Goal: Information Seeking & Learning: Learn about a topic

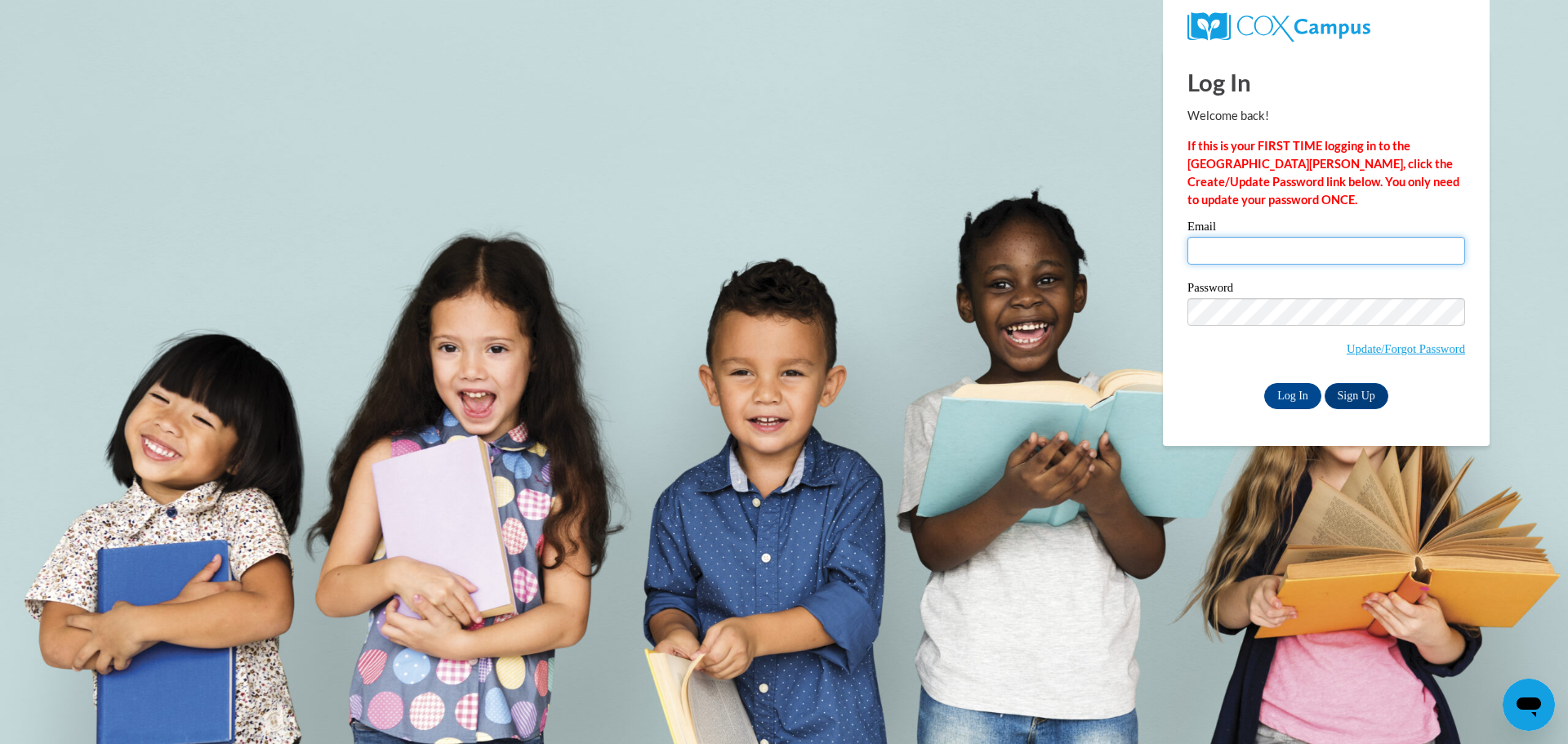
click at [1277, 251] on input "Email" at bounding box center [1326, 251] width 278 height 28
type input "[EMAIL_ADDRESS][DOMAIN_NAME]"
click at [1278, 398] on input "Log In" at bounding box center [1293, 396] width 57 height 26
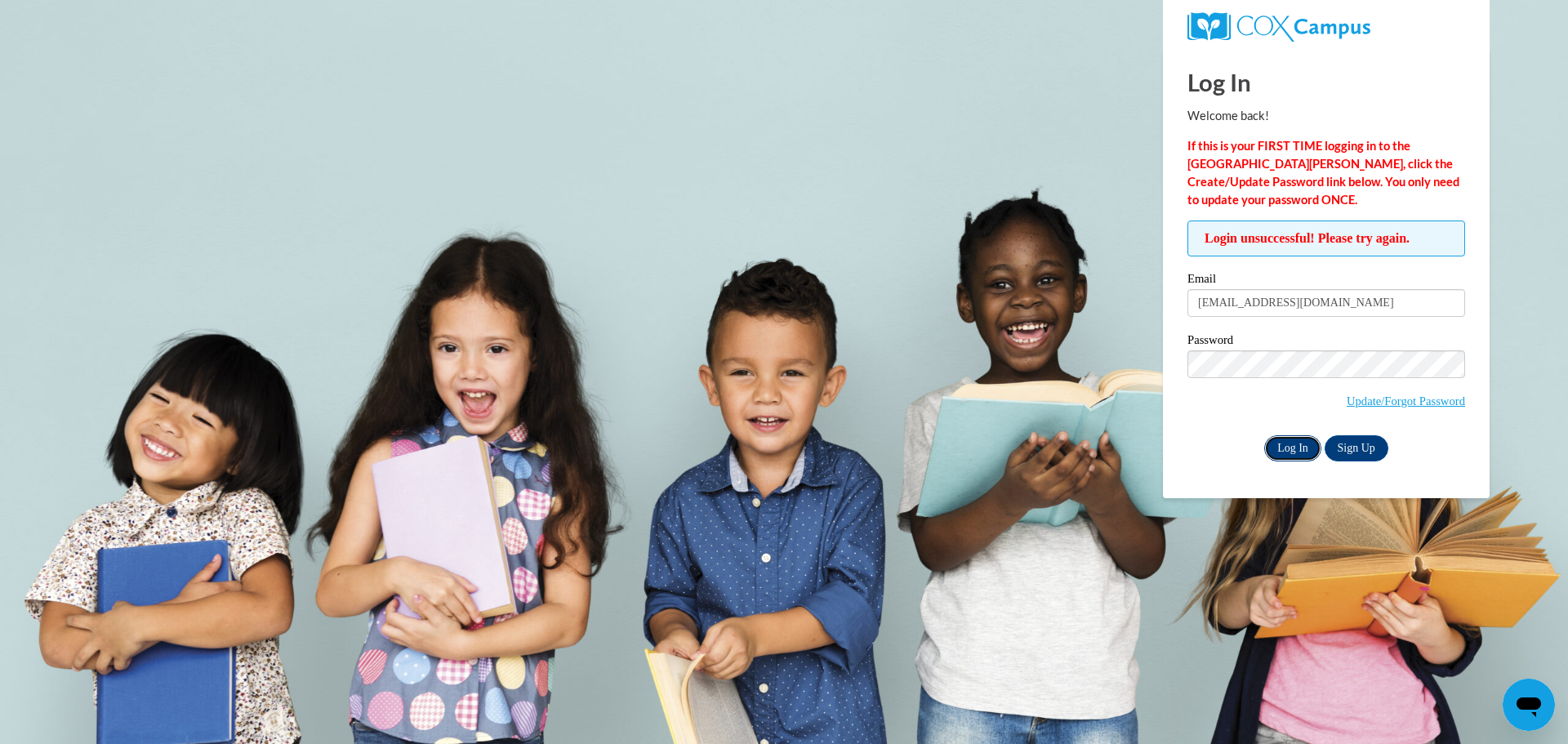
click at [1293, 444] on input "Log In" at bounding box center [1293, 449] width 57 height 26
click at [1203, 302] on input "coca_colagal71@yahoo.com" at bounding box center [1326, 303] width 278 height 28
type input "Coca_colagal71@yahoo.com"
click at [1283, 448] on input "Log In" at bounding box center [1293, 449] width 57 height 26
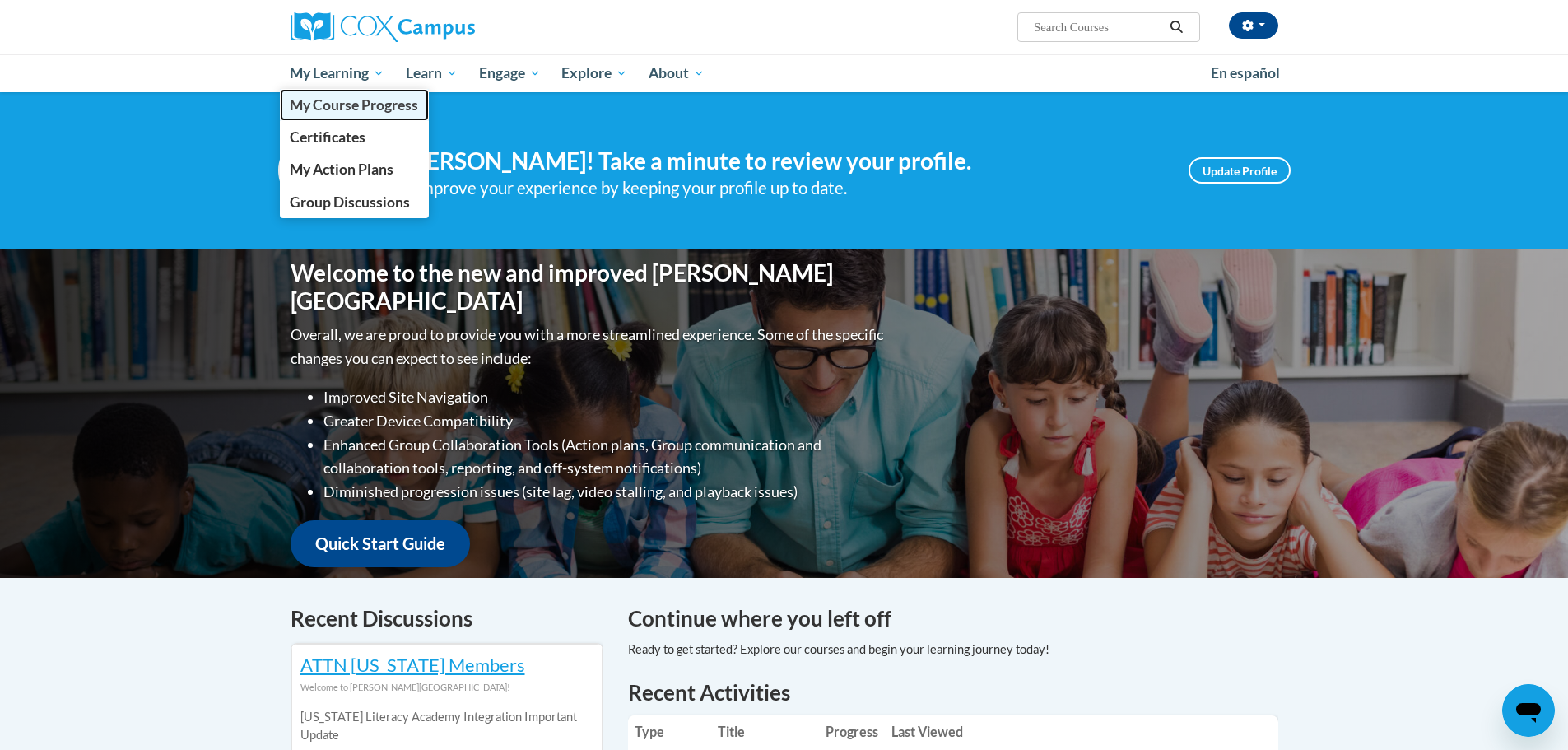
click at [363, 104] on span "My Course Progress" at bounding box center [354, 105] width 129 height 18
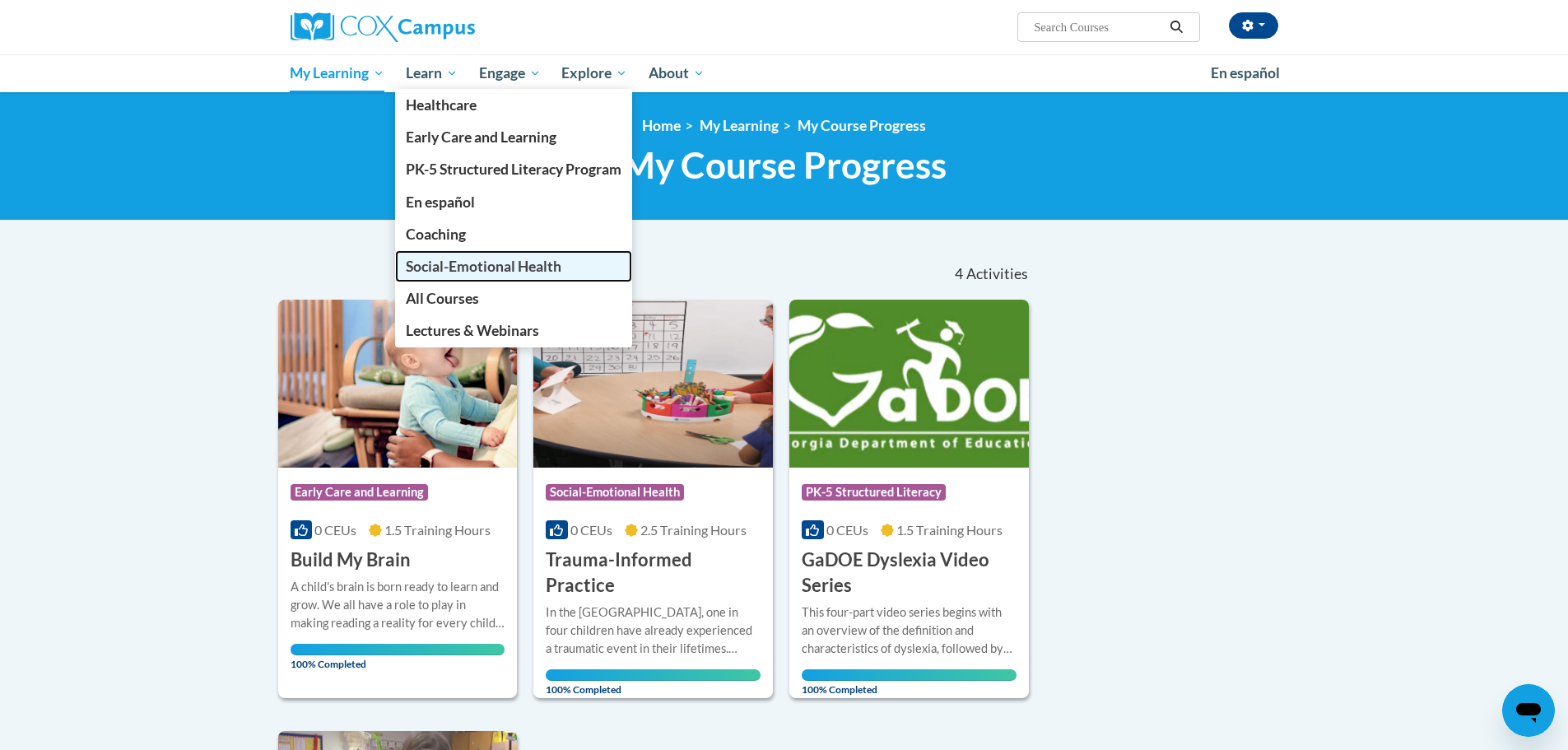
click at [510, 263] on span "Social-Emotional Health" at bounding box center [484, 267] width 156 height 18
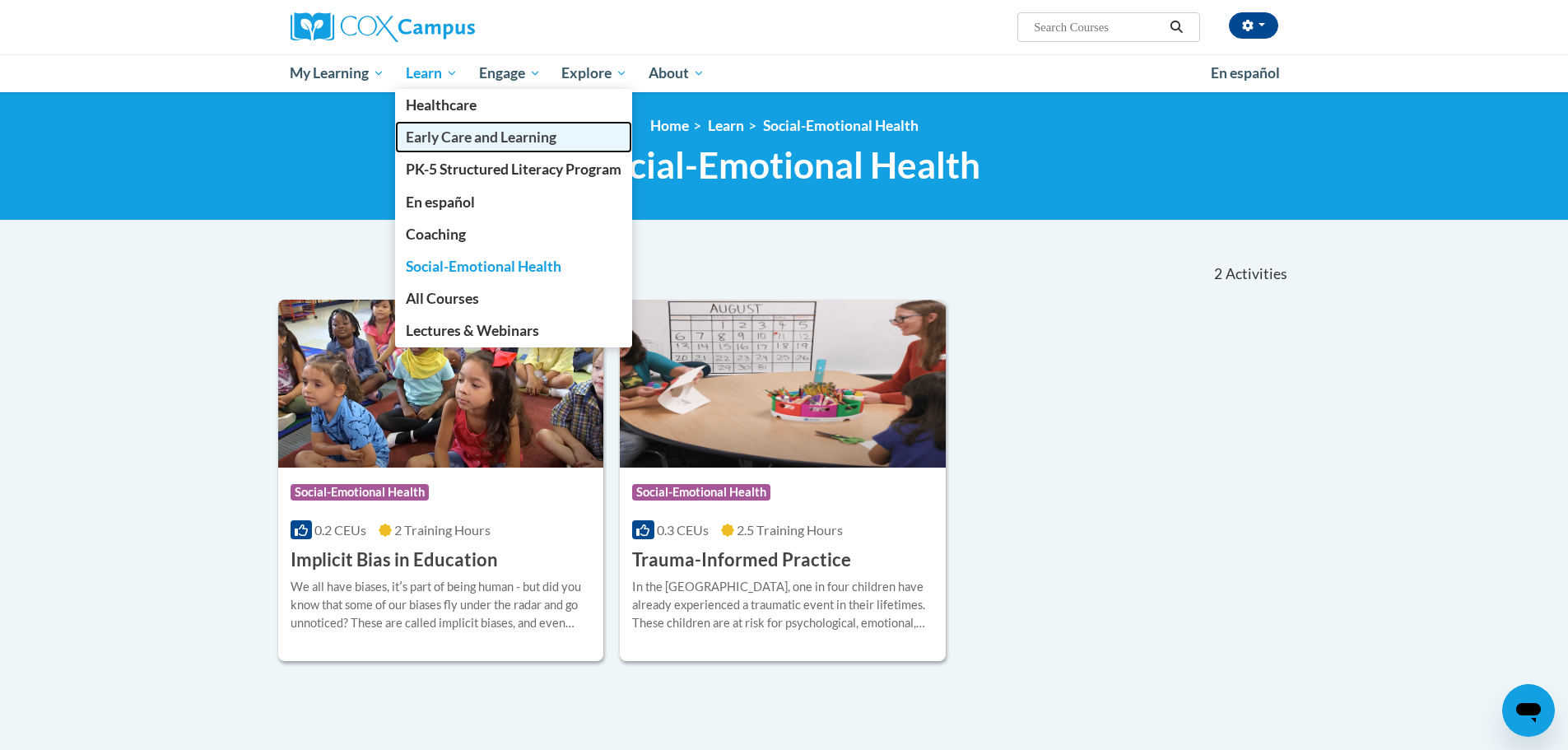
click at [442, 127] on link "Early Care and Learning" at bounding box center [514, 137] width 237 height 32
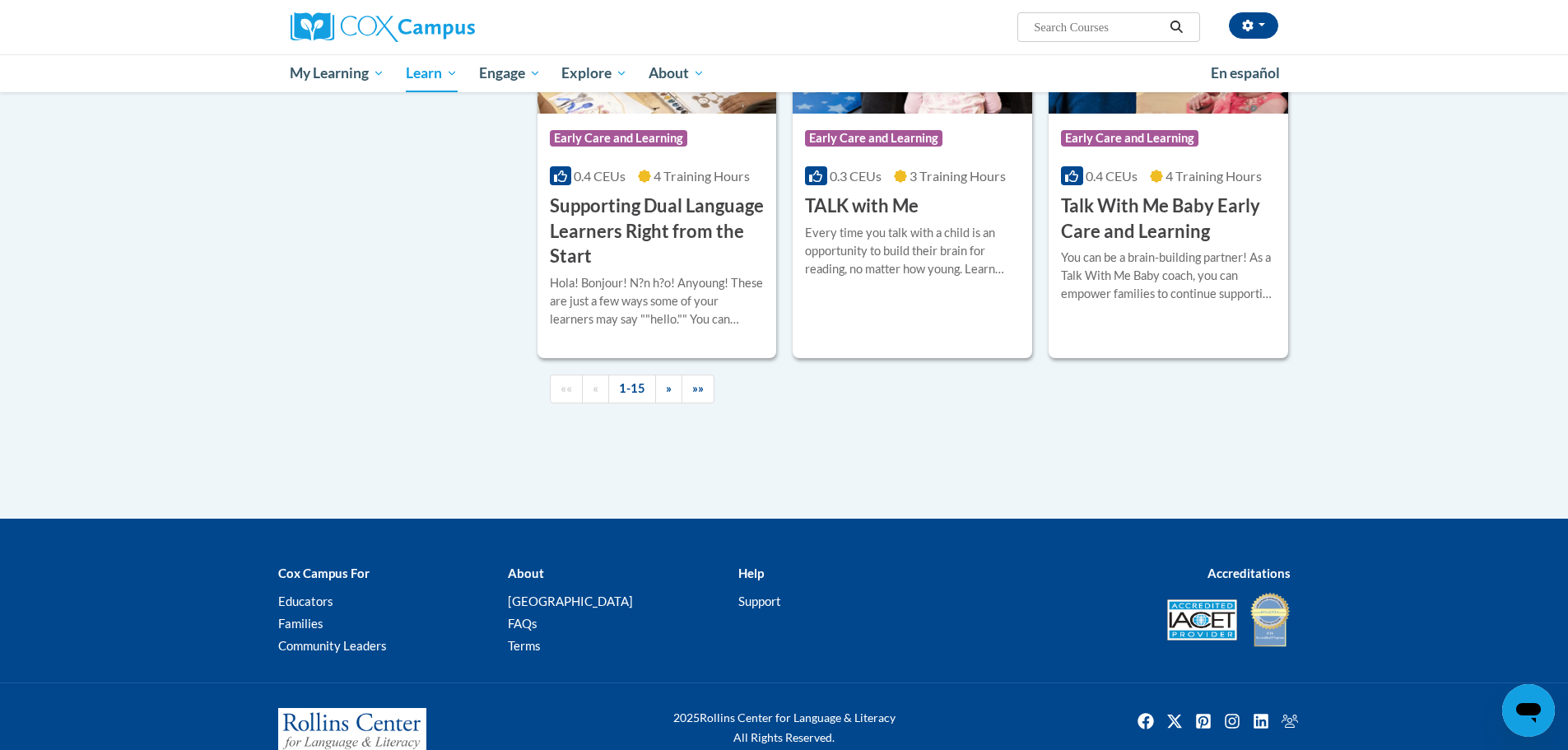
scroll to position [2330, 0]
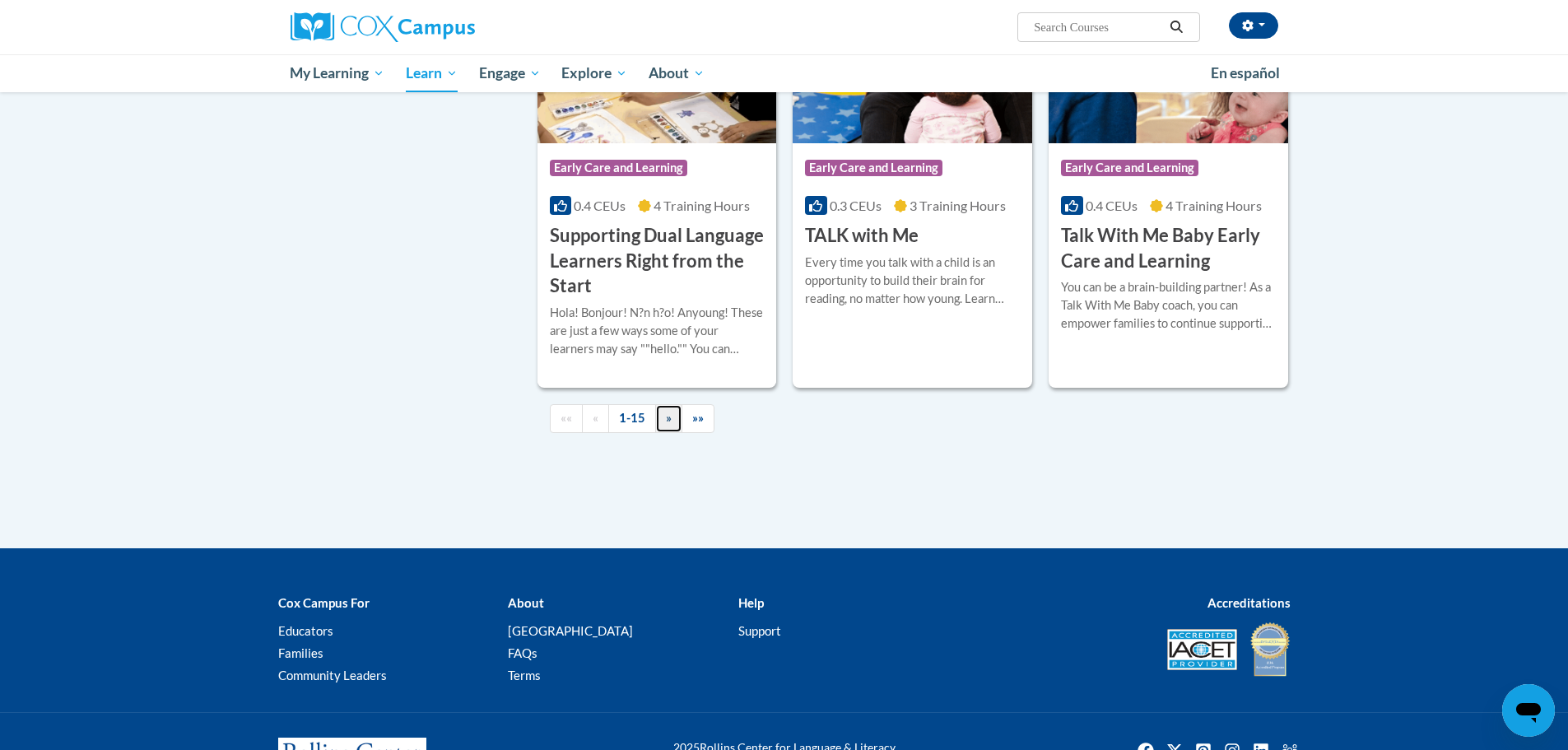
click at [668, 425] on span "»" at bounding box center [668, 418] width 6 height 14
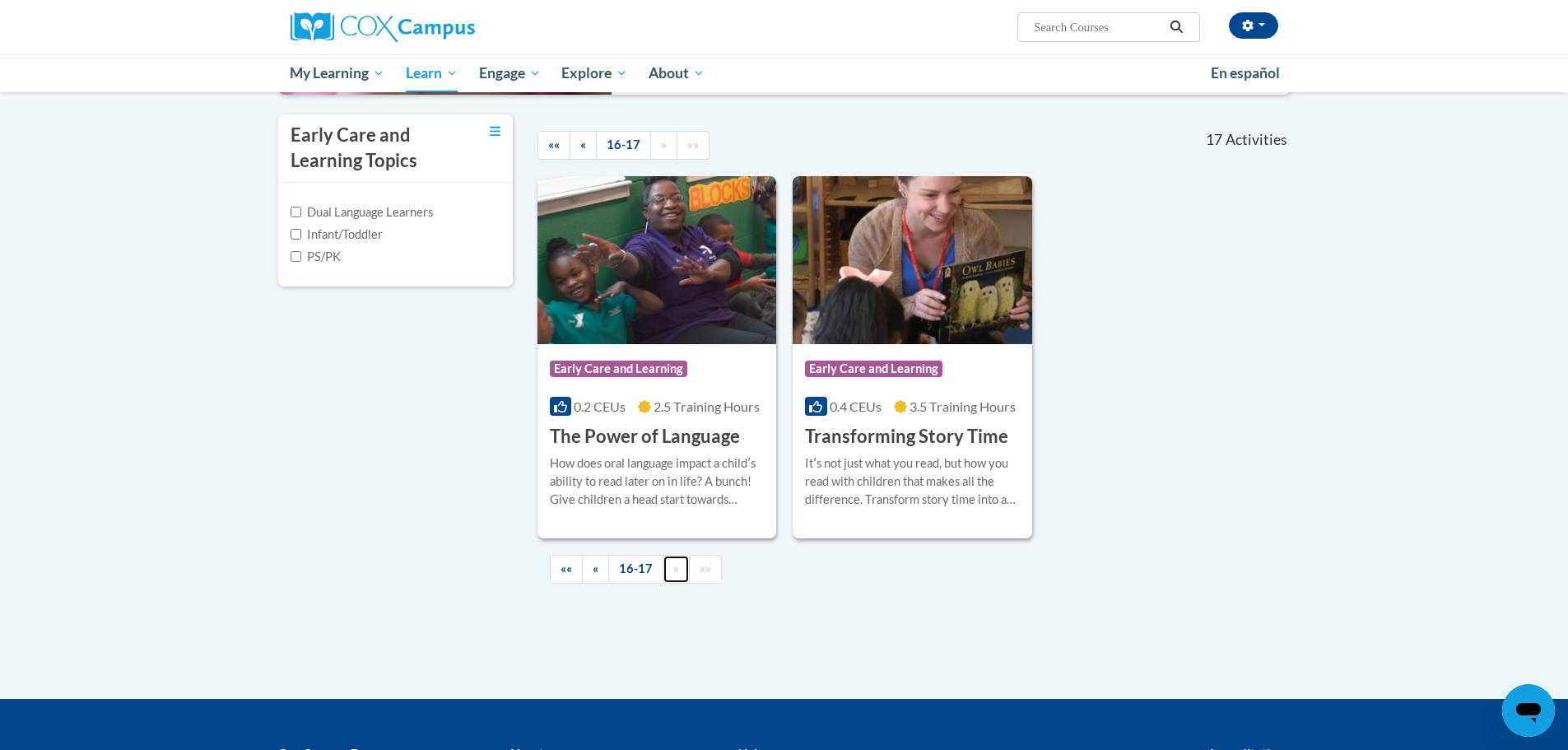
scroll to position [358, 0]
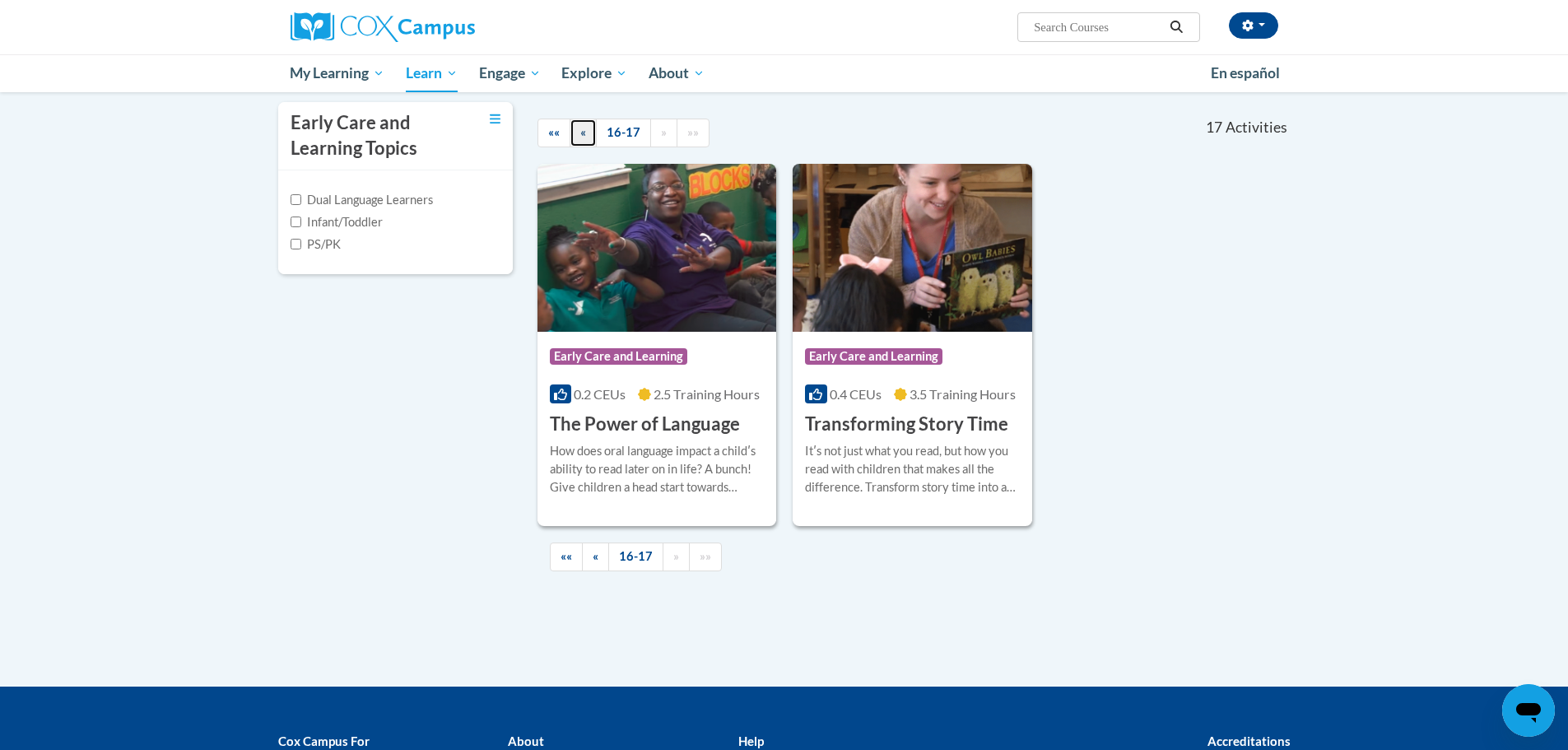
click at [581, 132] on span "«" at bounding box center [583, 132] width 6 height 14
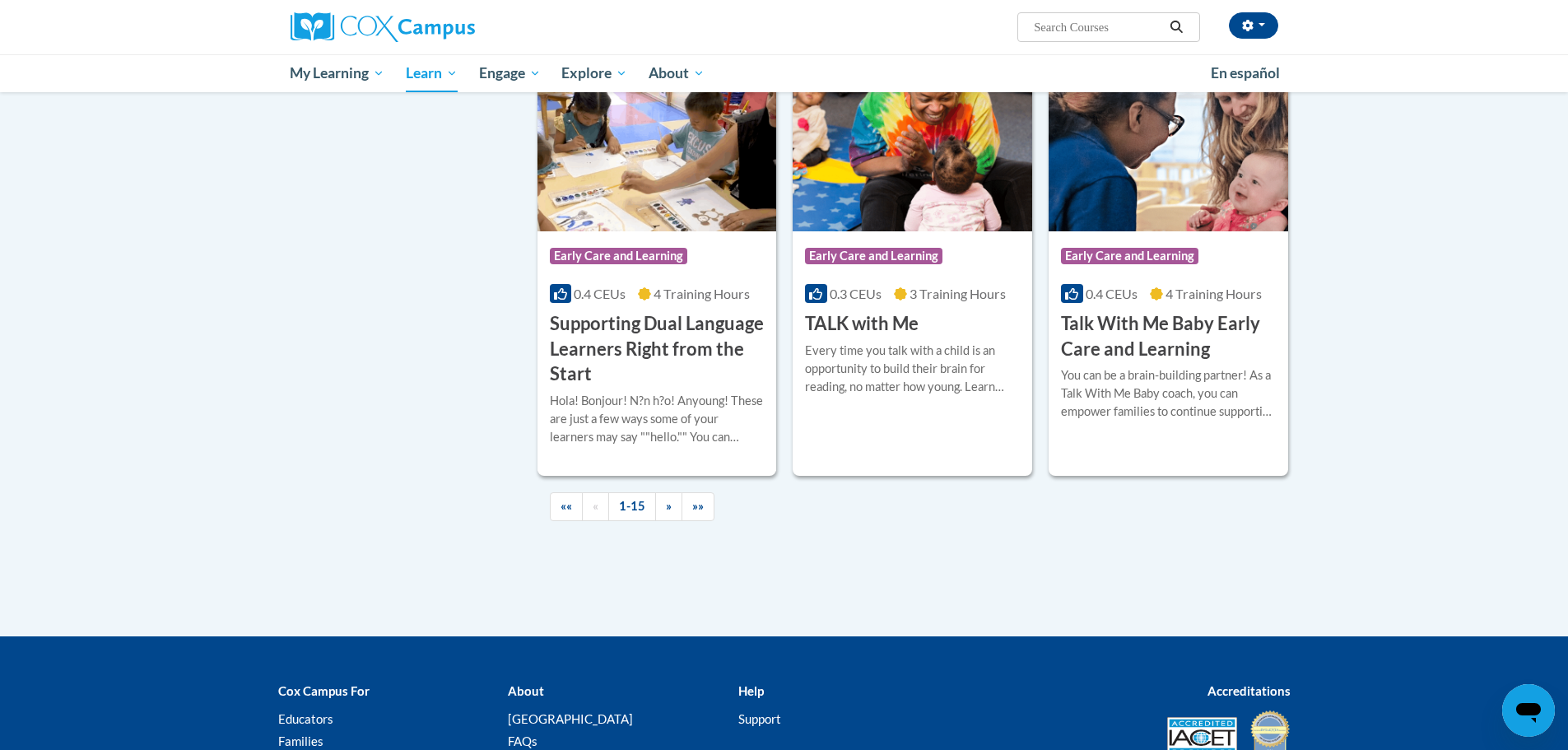
scroll to position [2246, 0]
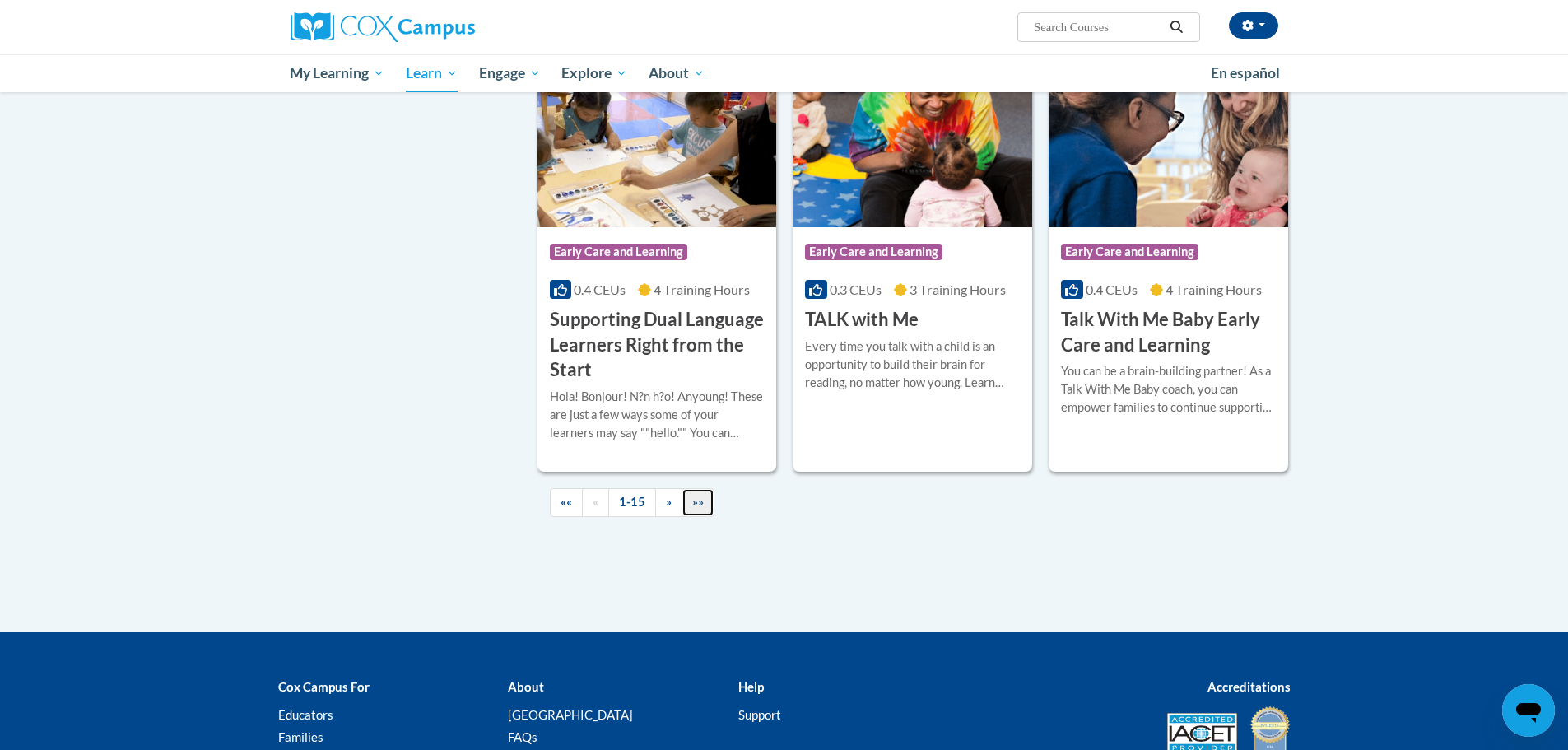
click at [696, 508] on span "»»" at bounding box center [697, 501] width 11 height 14
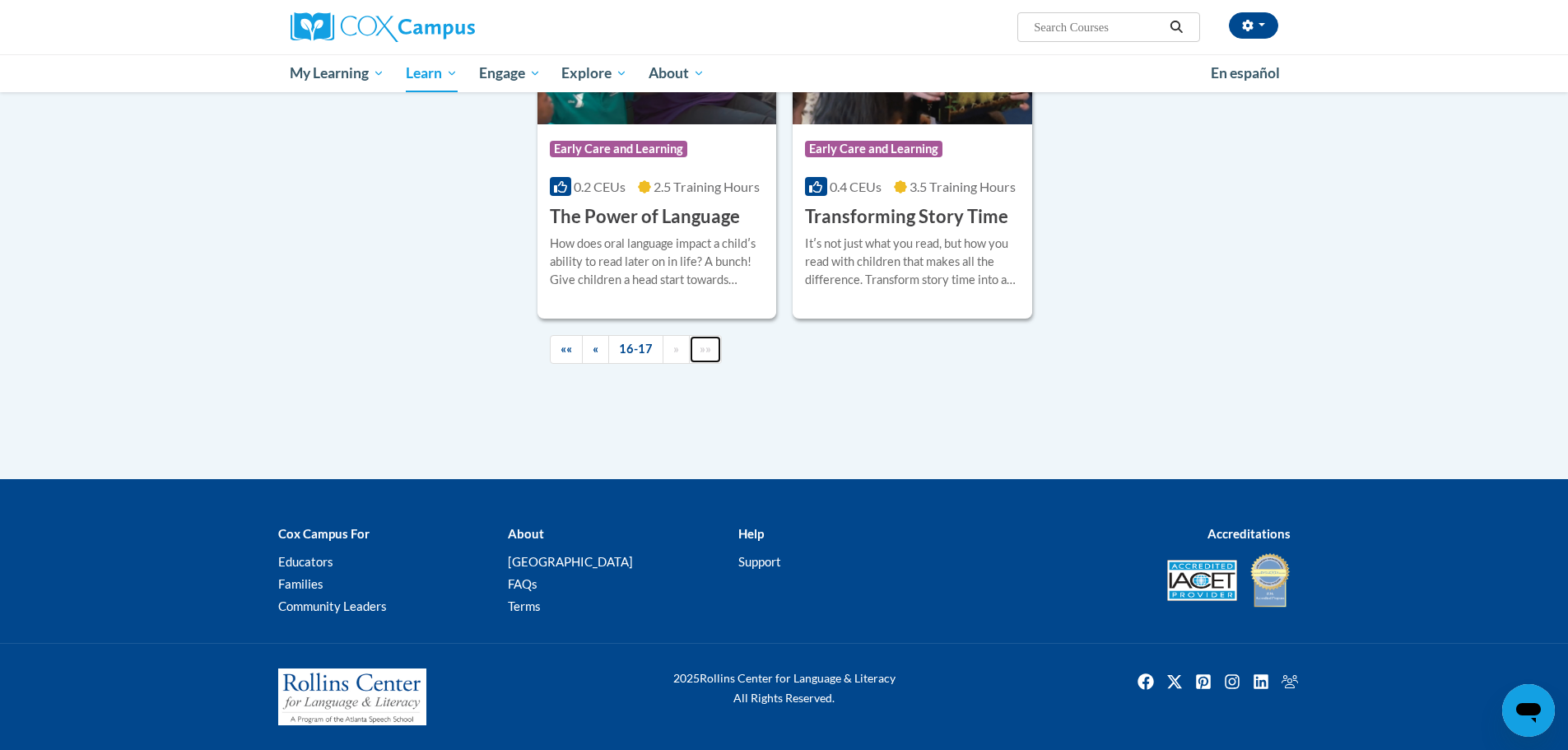
click at [715, 351] on link "»»" at bounding box center [706, 349] width 33 height 29
click at [704, 351] on span "»»" at bounding box center [705, 348] width 11 height 14
click at [635, 348] on link "16-17" at bounding box center [635, 349] width 55 height 29
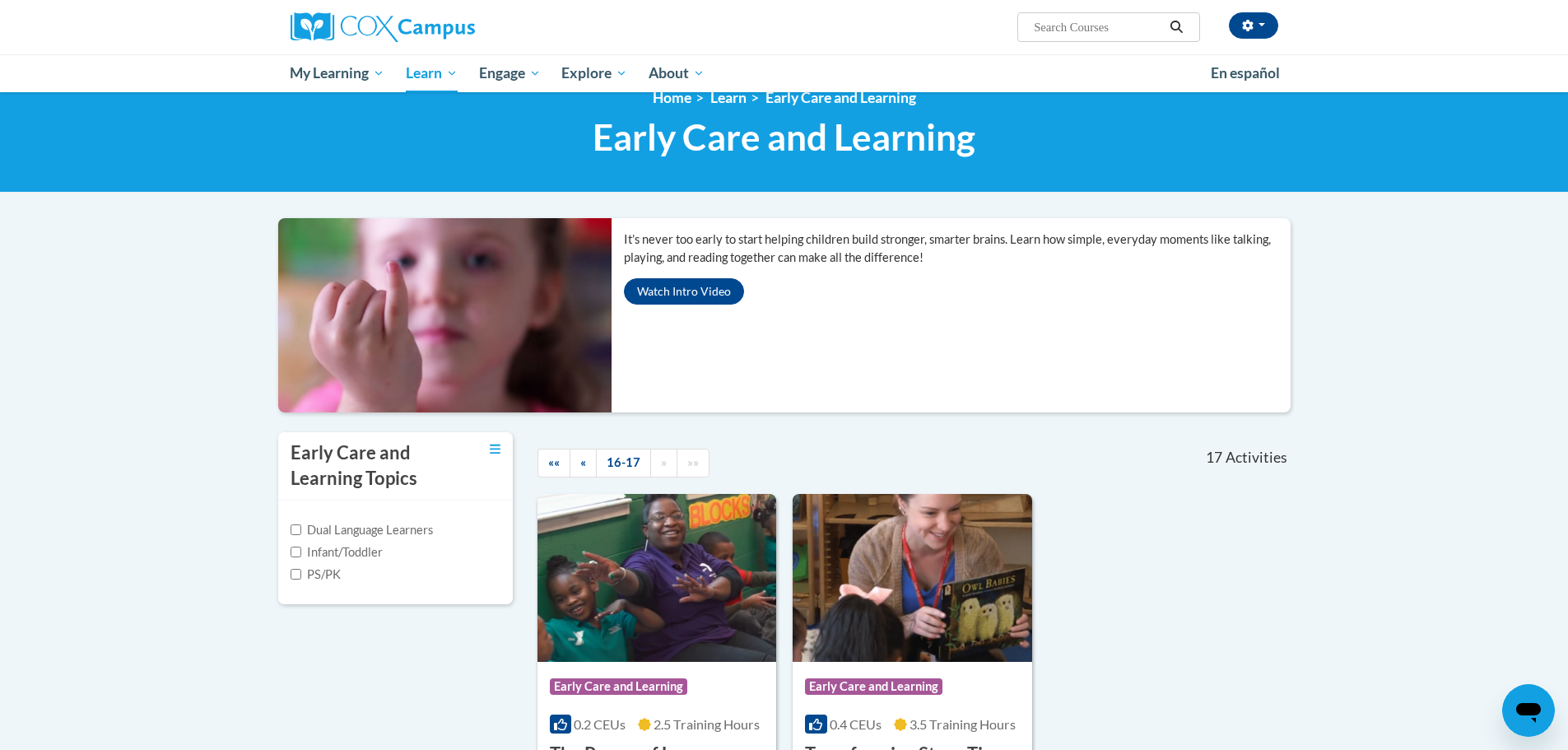
scroll to position [0, 0]
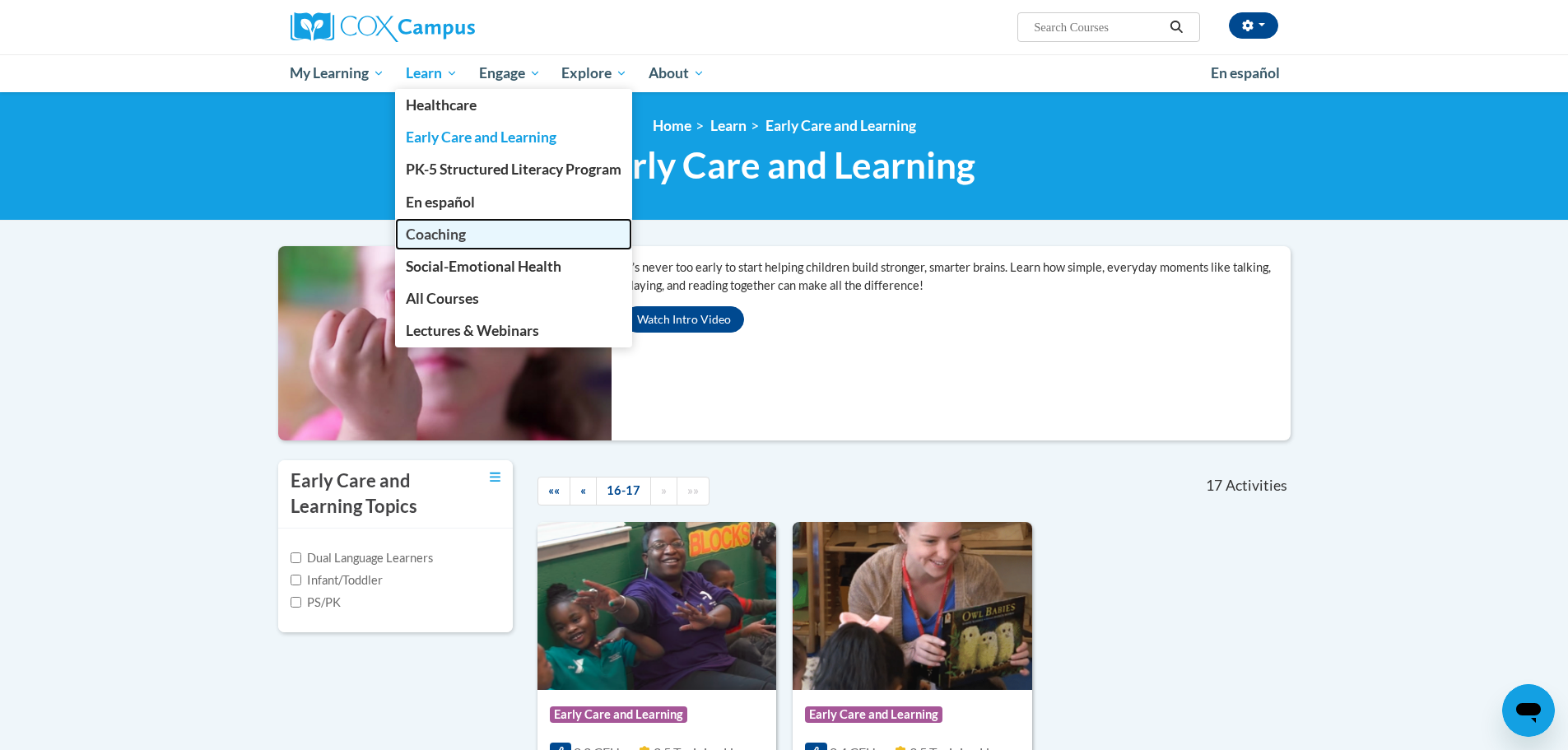
click at [434, 230] on span "Coaching" at bounding box center [436, 235] width 60 height 18
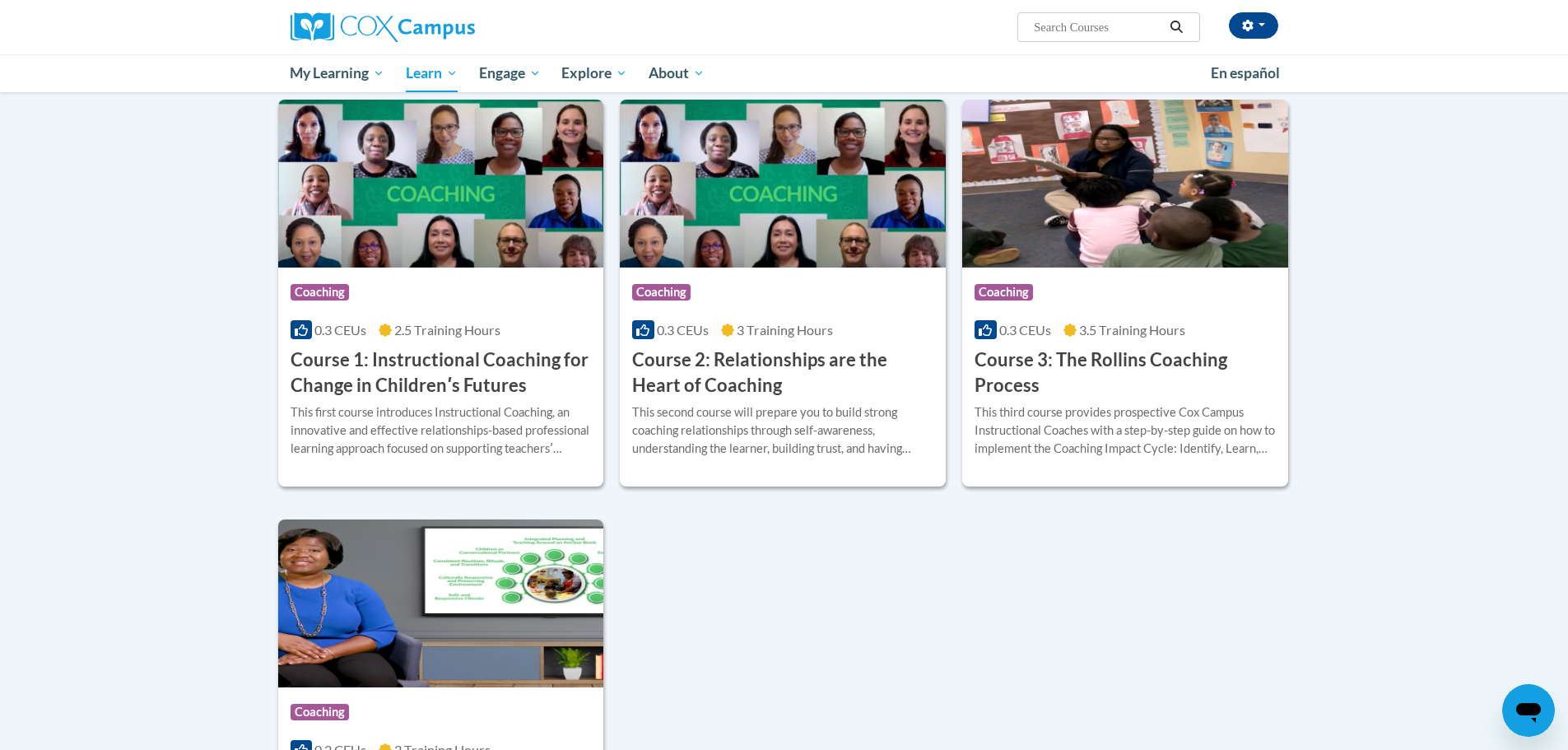
scroll to position [567, 0]
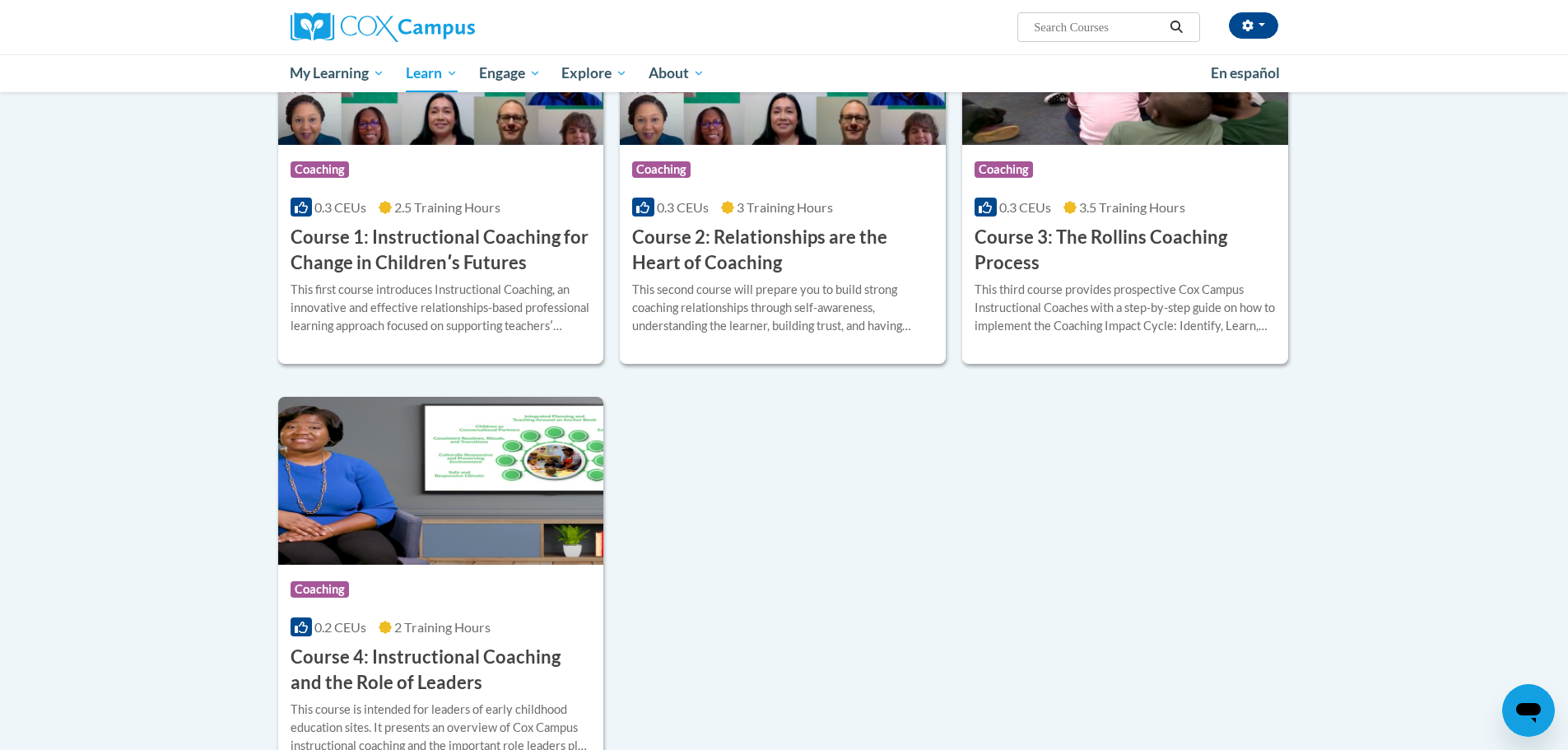
drag, startPoint x: 1568, startPoint y: 455, endPoint x: 1553, endPoint y: 464, distance: 17.5
click at [1564, 515] on body "Dusti Anderson (America/New_York UTC-04:00) My Profile Inbox My Transcripts Log…" at bounding box center [784, 294] width 1568 height 1722
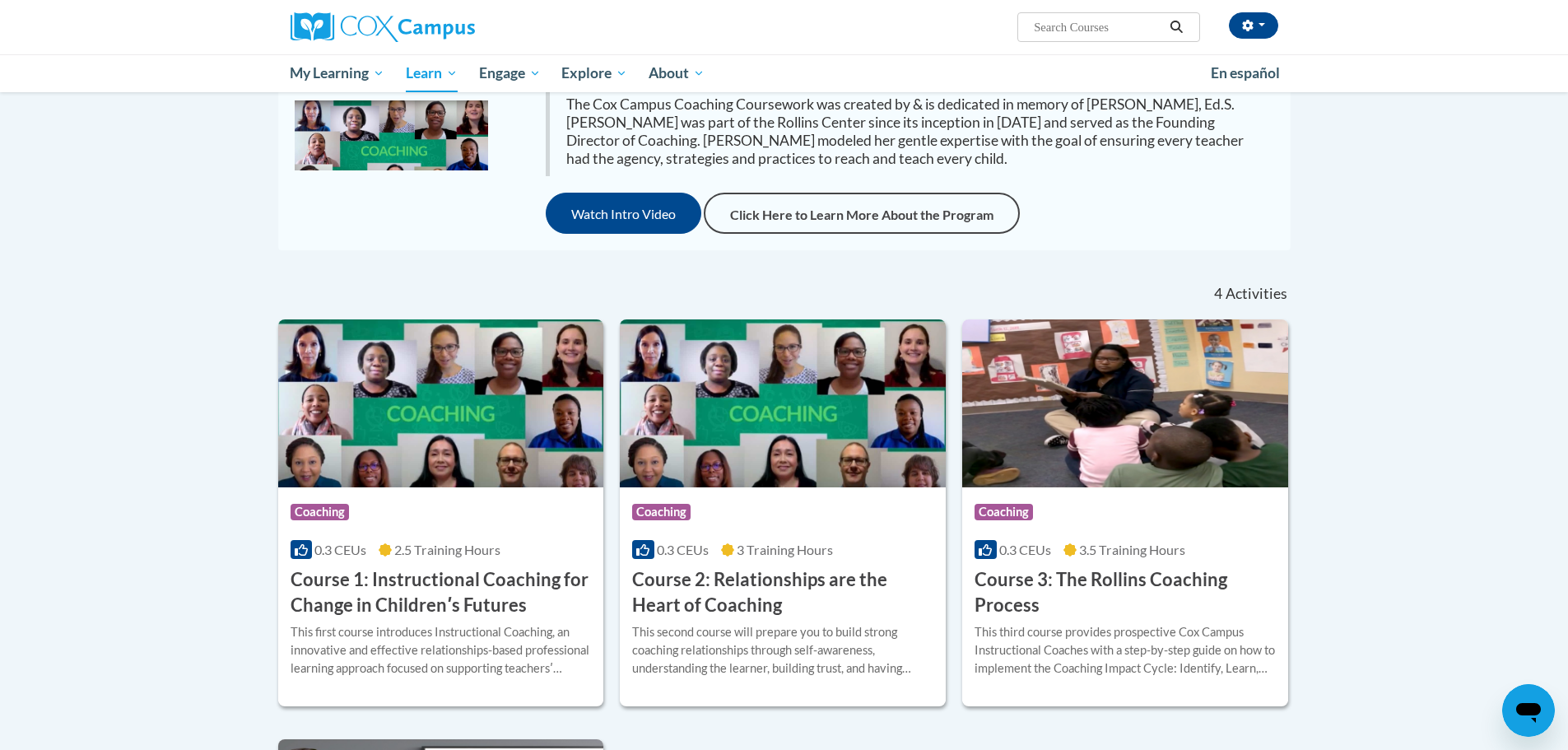
scroll to position [0, 0]
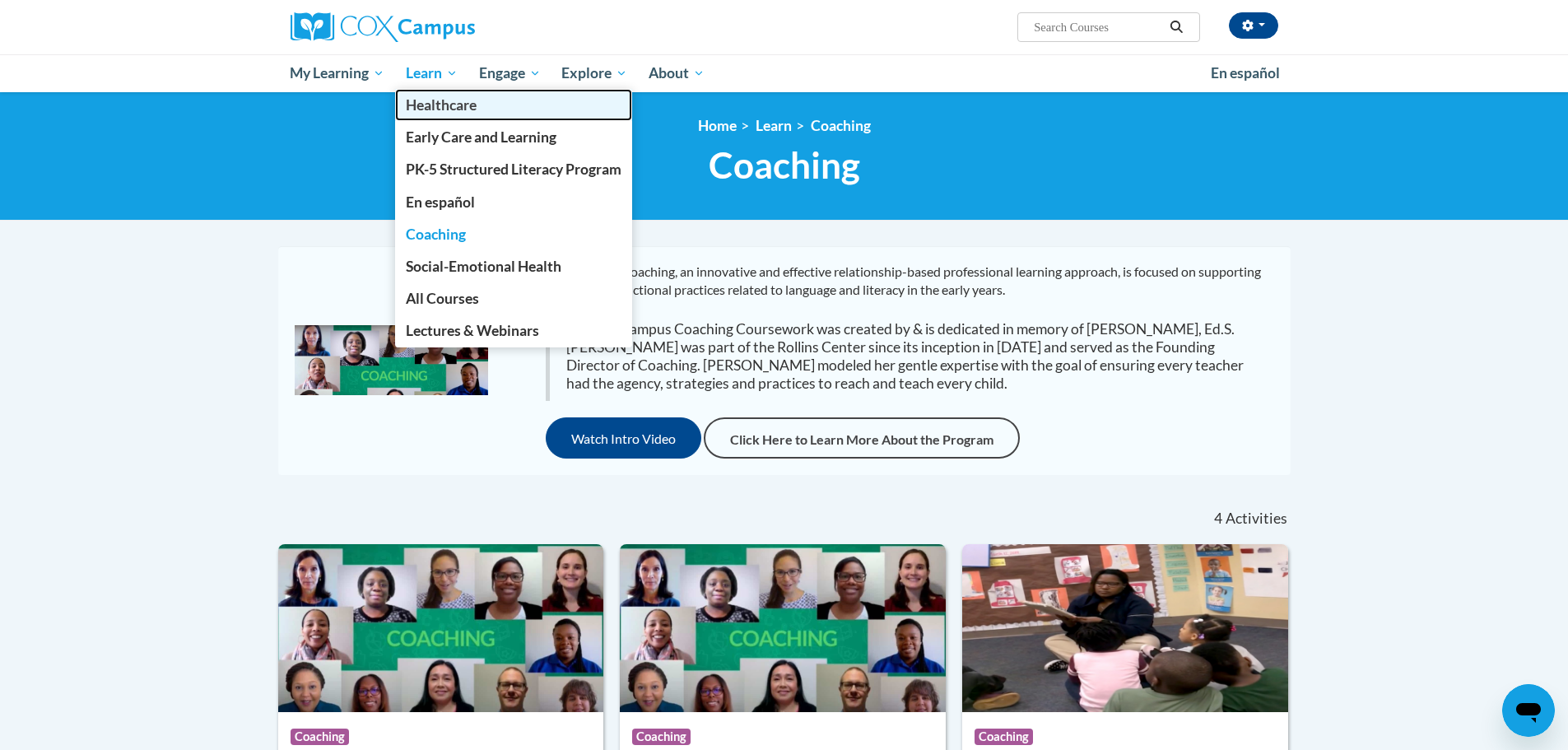
click at [439, 100] on span "Healthcare" at bounding box center [441, 105] width 71 height 18
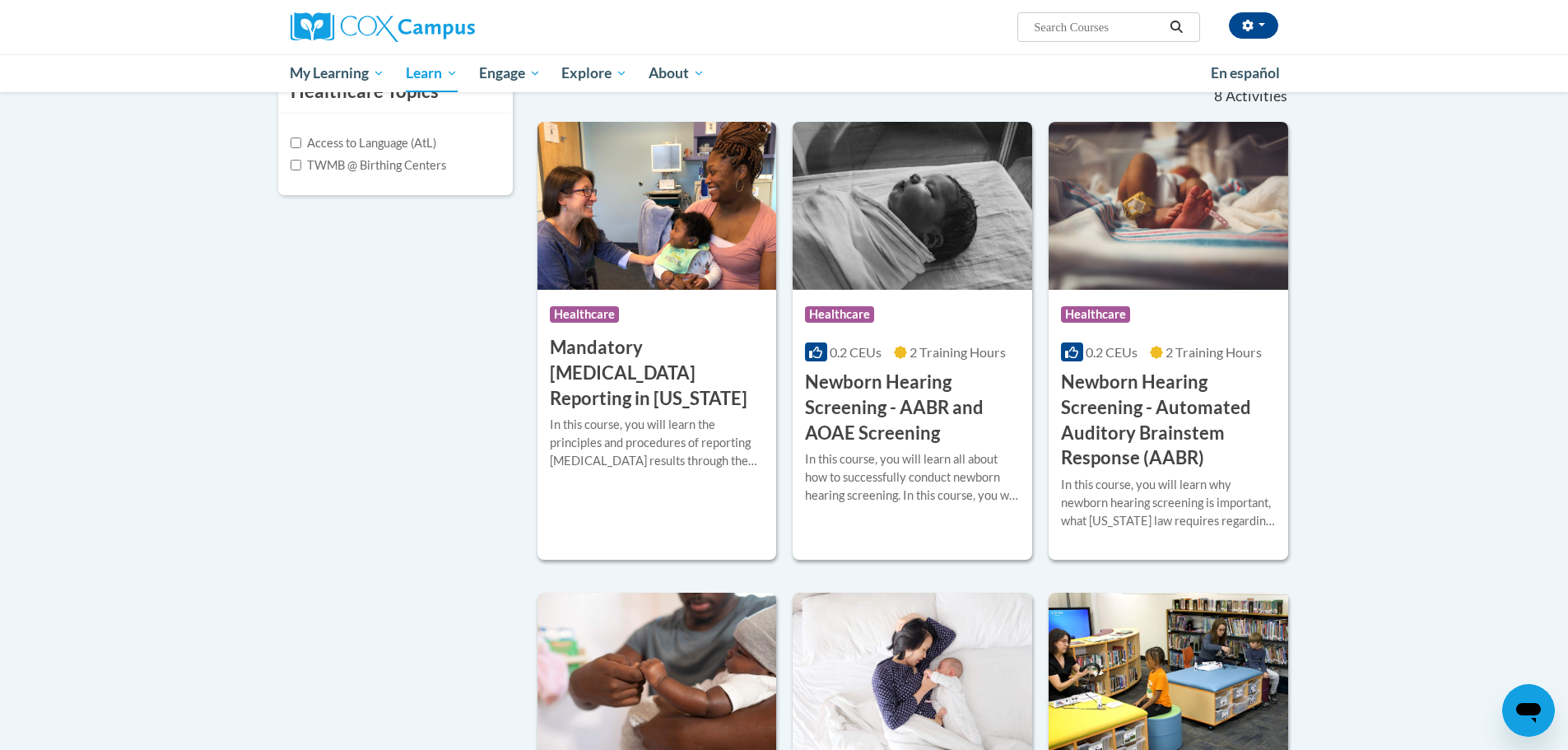
scroll to position [36, 0]
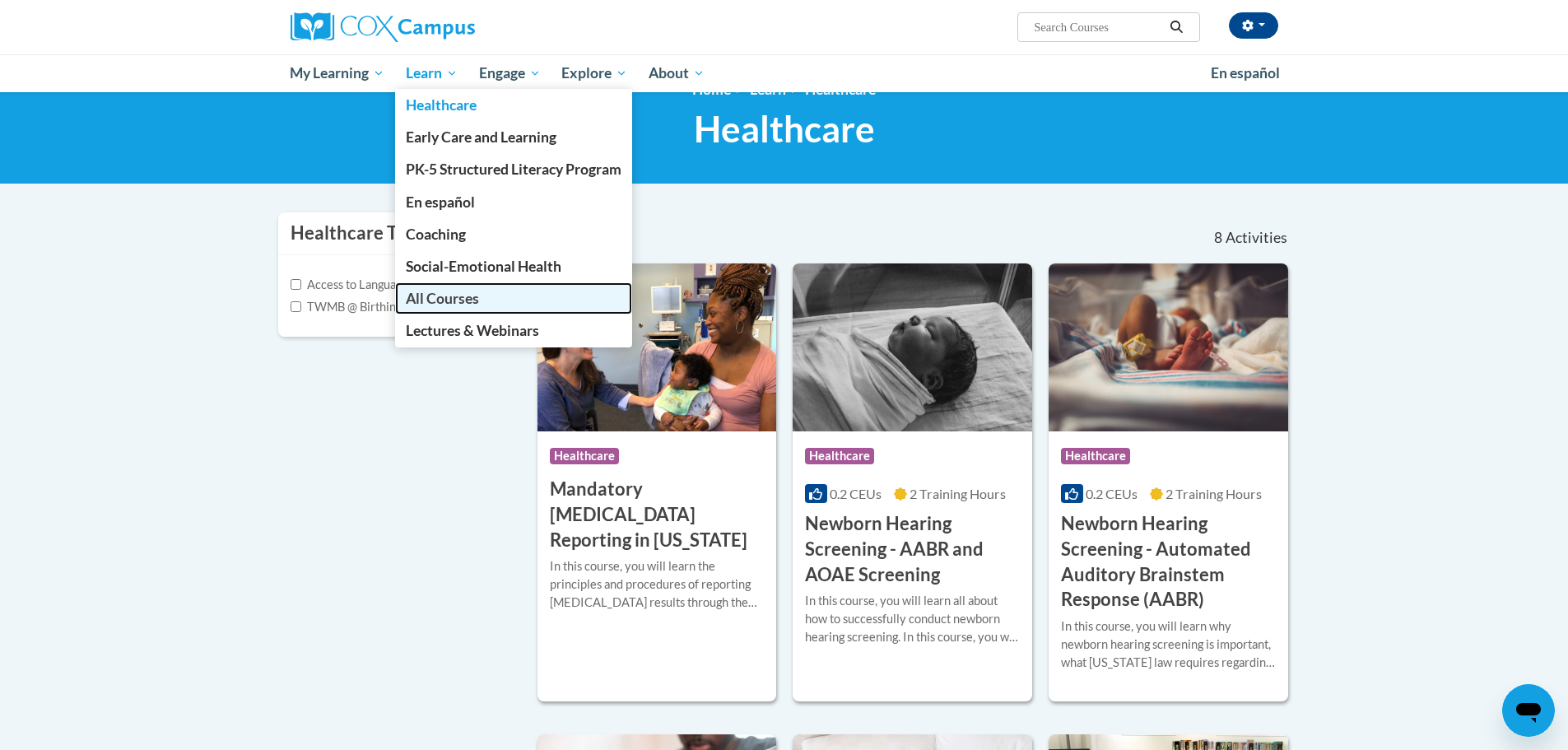
click at [434, 299] on span "All Courses" at bounding box center [443, 298] width 74 height 18
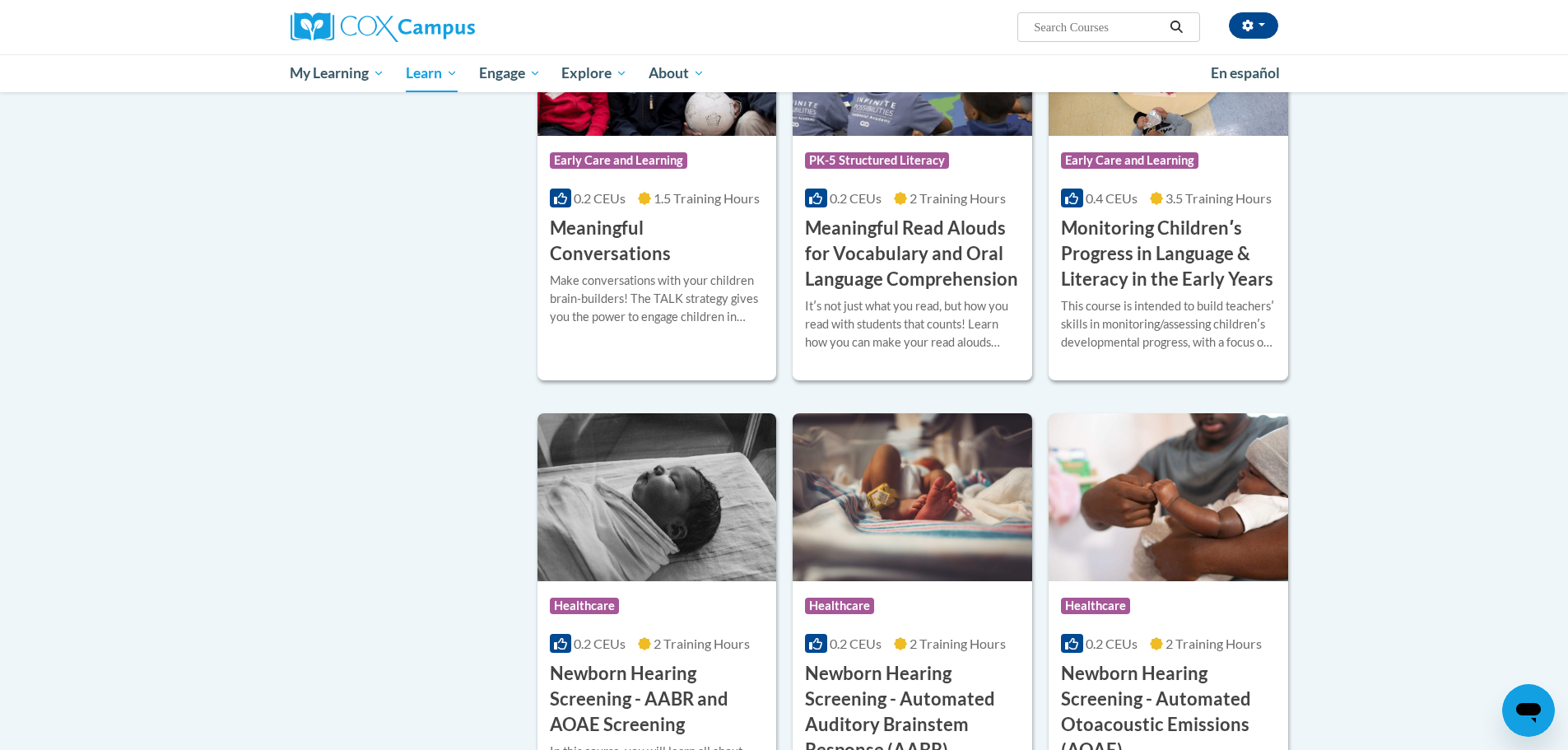
scroll to position [2466, 0]
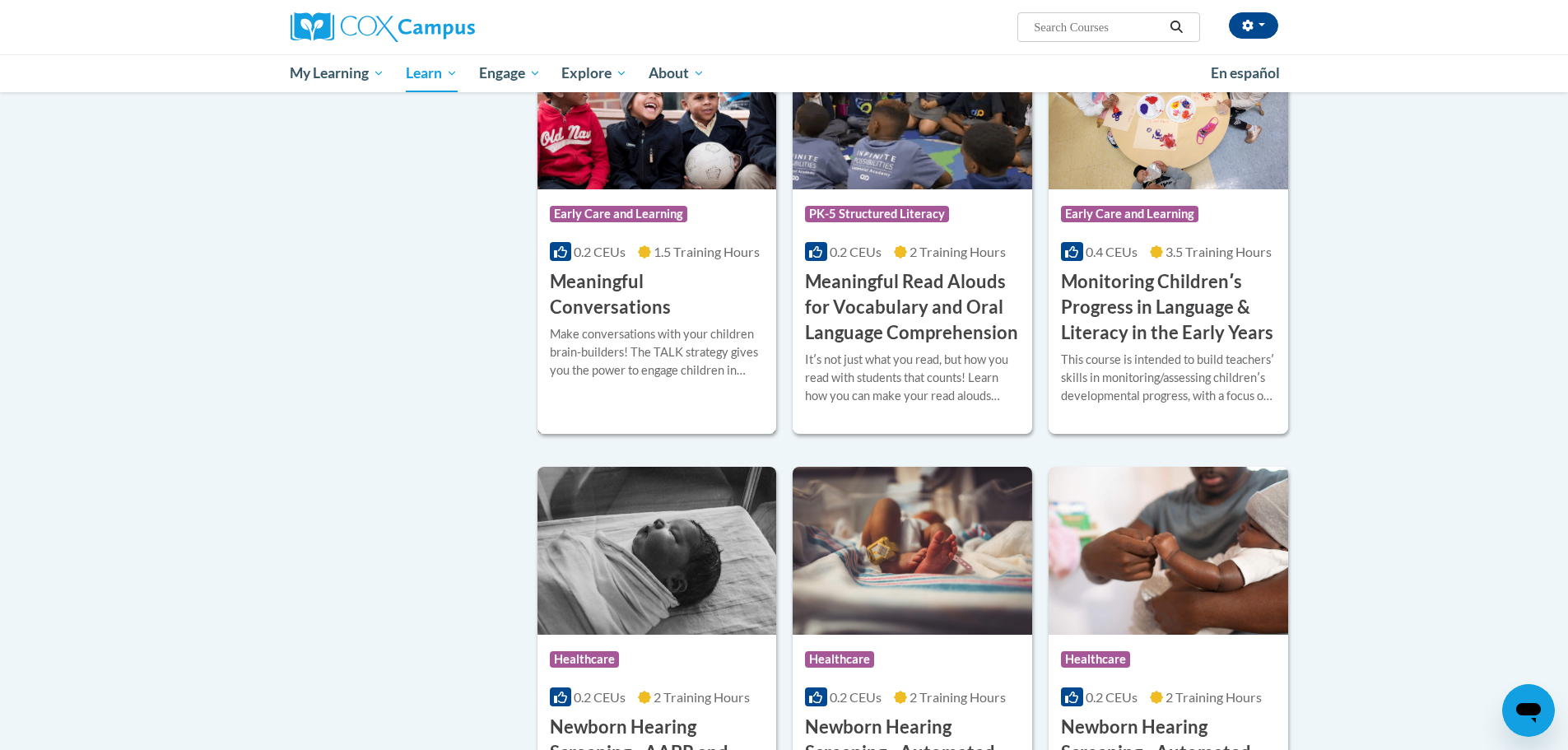
click at [662, 304] on h3 "Meaningful Conversations" at bounding box center [658, 295] width 215 height 51
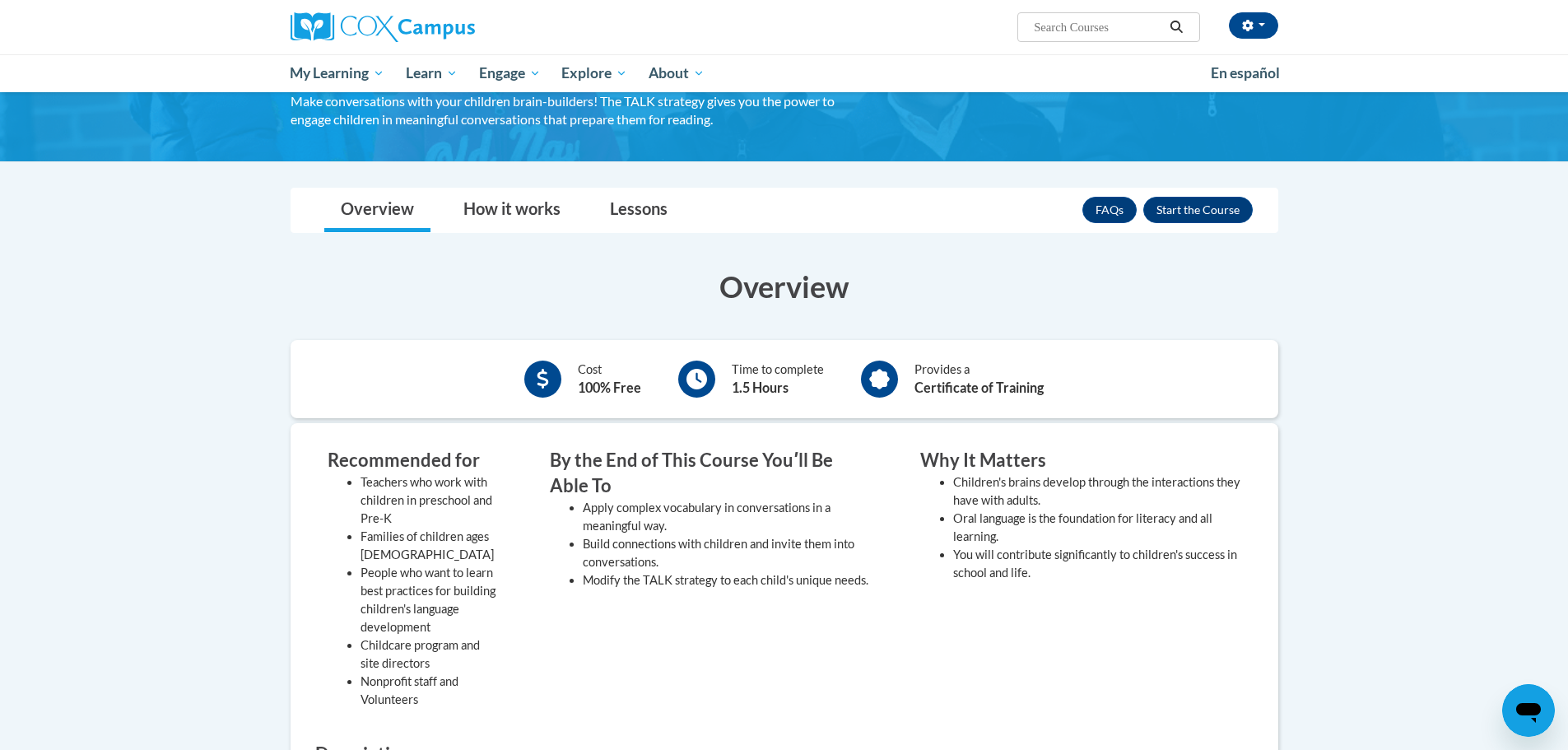
scroll to position [132, 0]
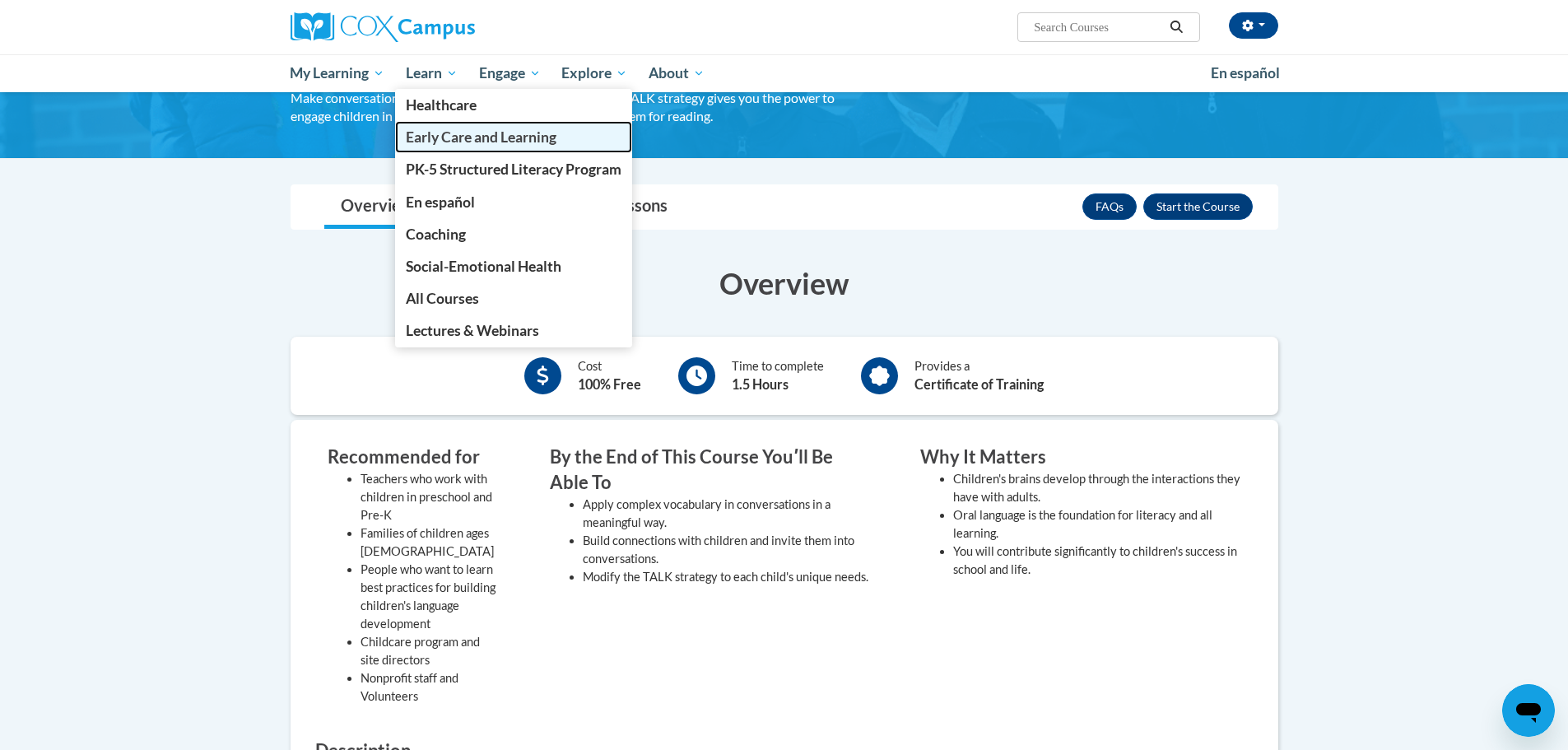
click at [461, 137] on span "Early Care and Learning" at bounding box center [481, 137] width 150 height 18
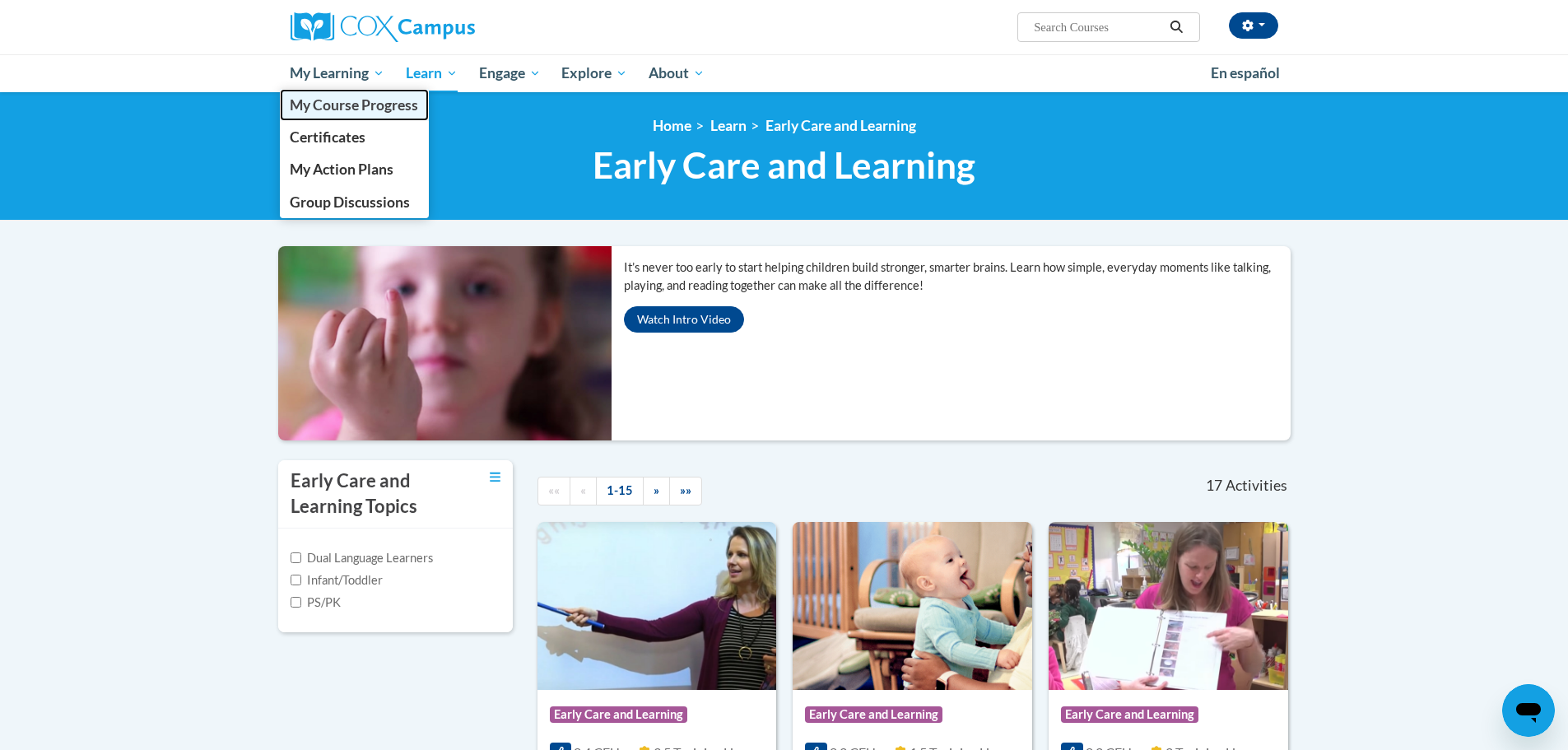
click at [350, 98] on span "My Course Progress" at bounding box center [354, 105] width 129 height 18
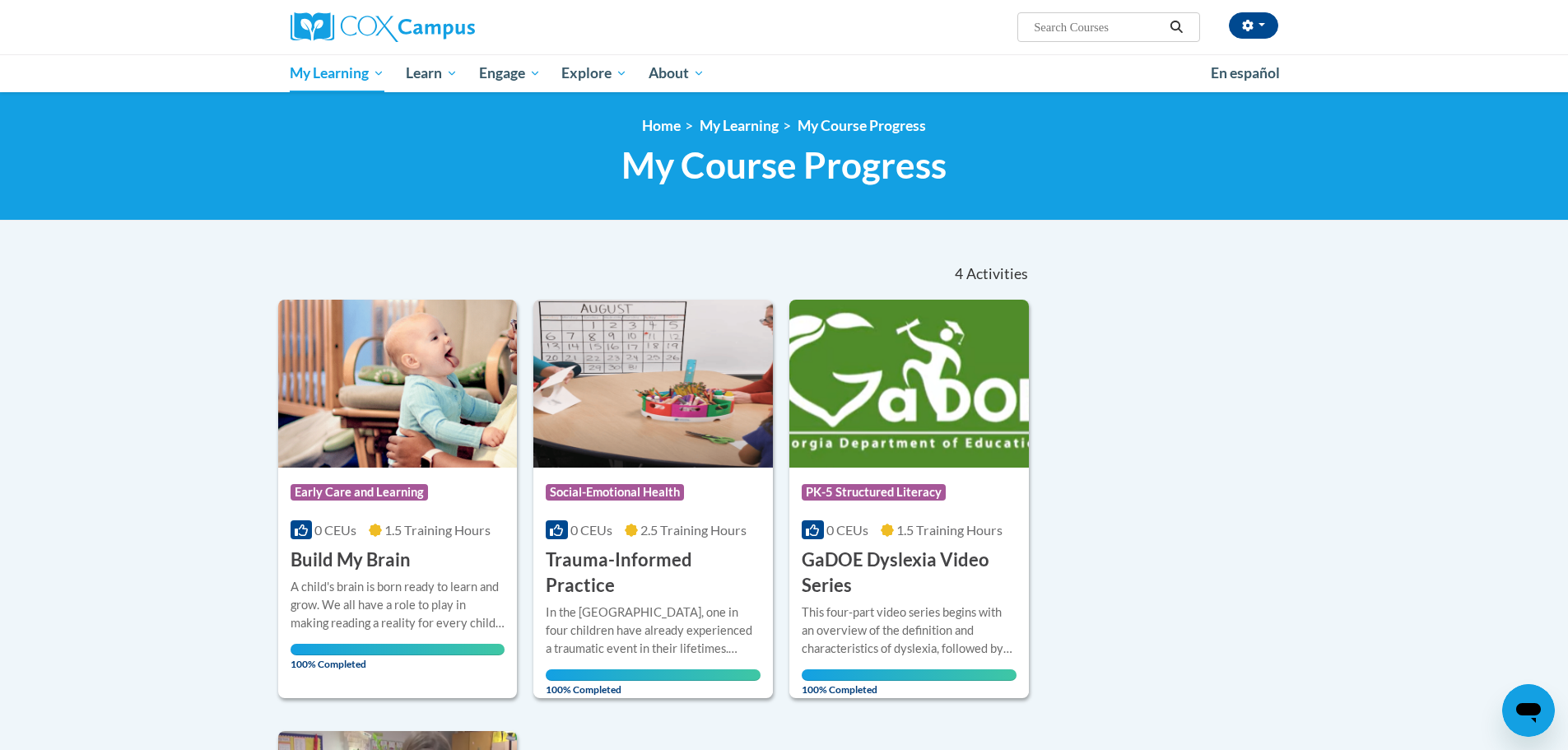
drag, startPoint x: 1572, startPoint y: 276, endPoint x: 1580, endPoint y: 259, distance: 18.8
click at [1568, 259] on html "Dusti Anderson (America/New_York UTC-04:00) My Profile Inbox My Transcripts Log…" at bounding box center [784, 375] width 1568 height 750
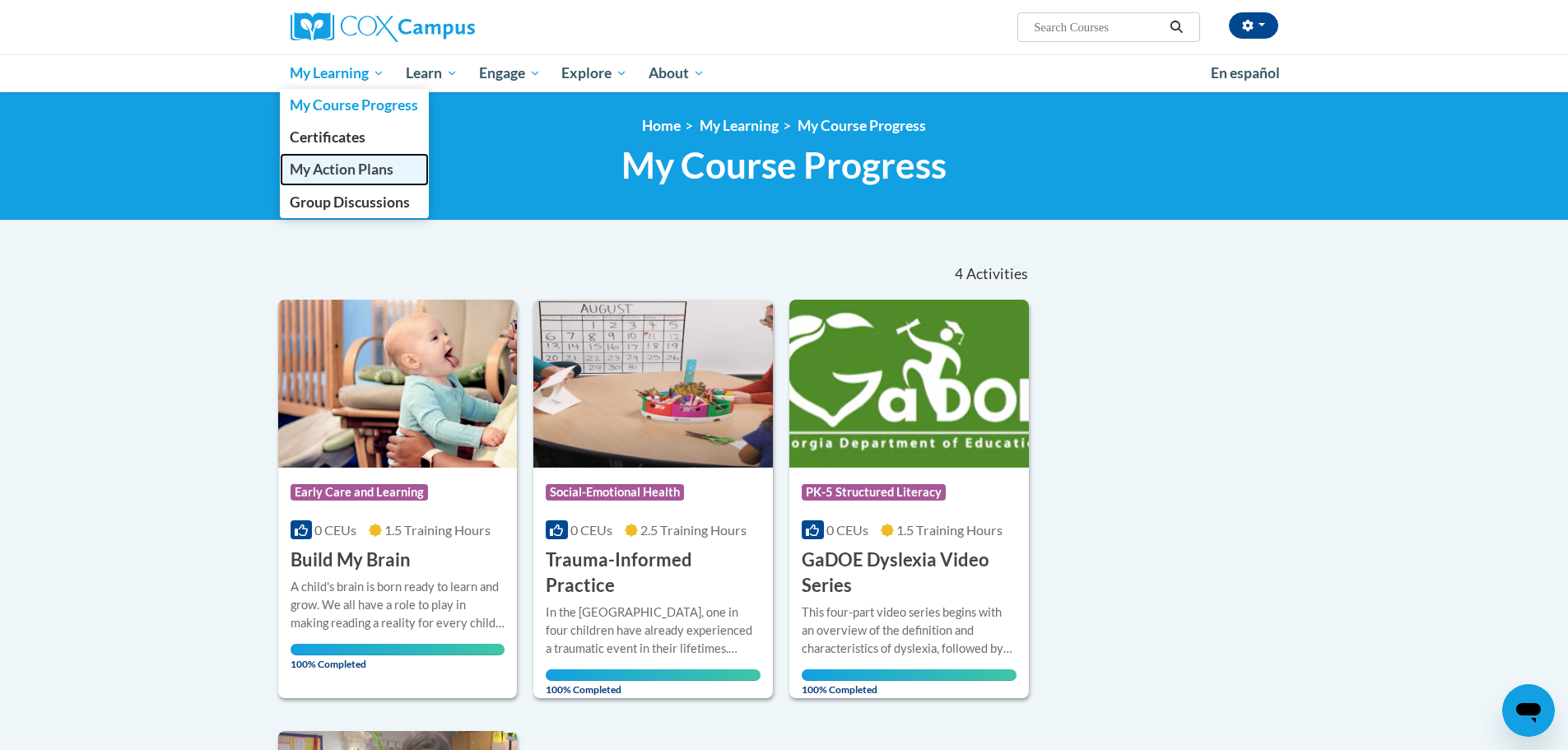
click at [345, 164] on span "My Action Plans" at bounding box center [341, 169] width 104 height 18
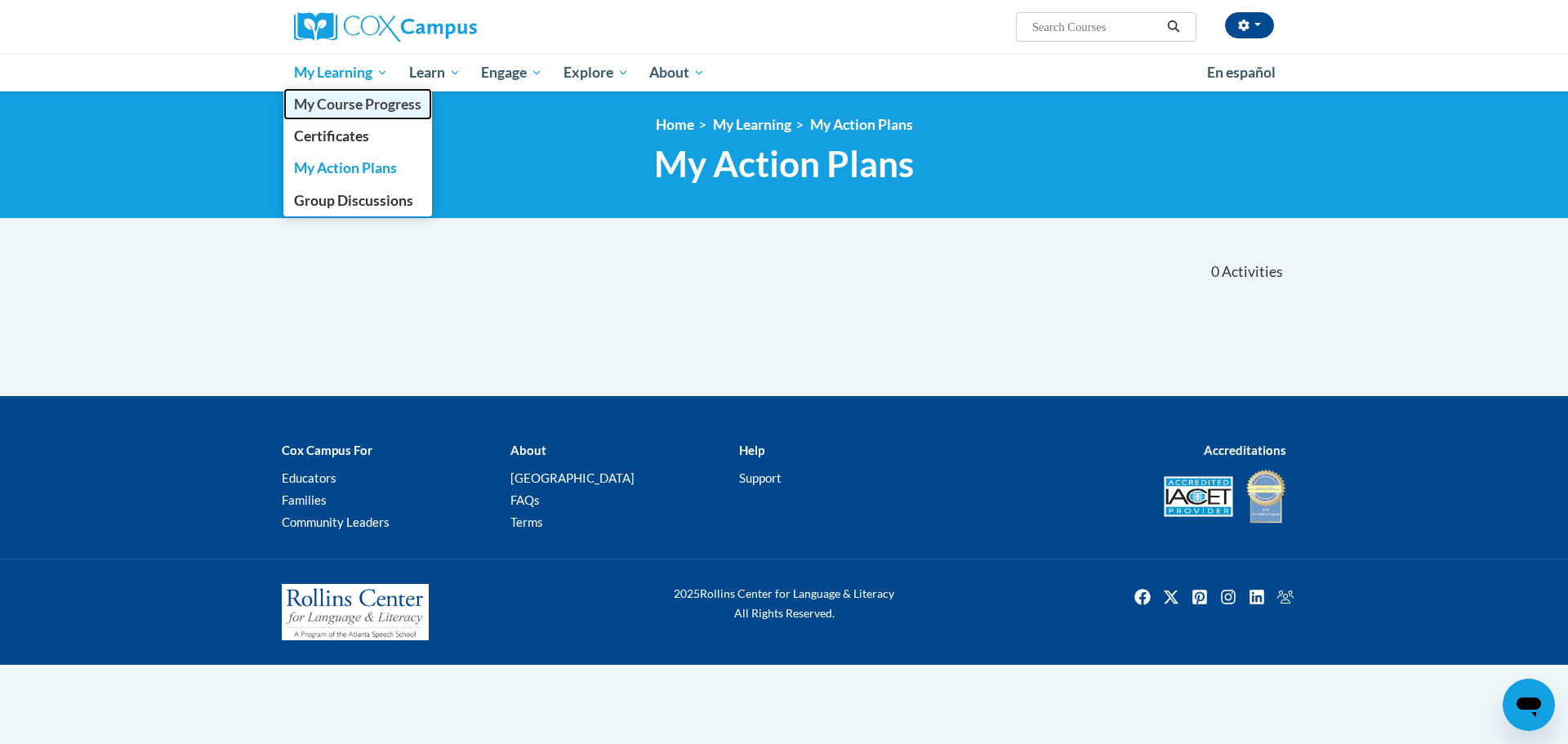
click at [364, 104] on span "My Course Progress" at bounding box center [358, 104] width 128 height 17
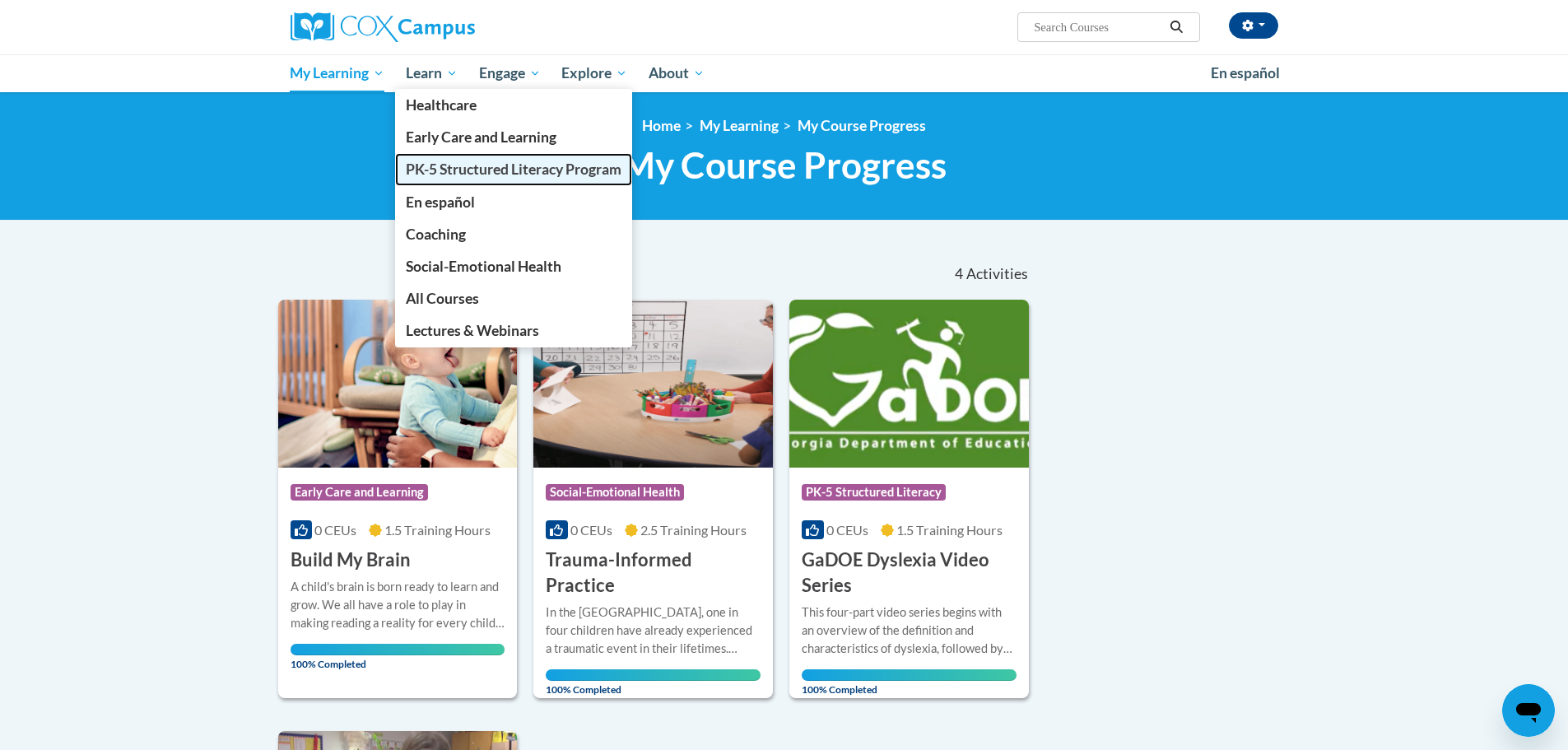
click at [473, 169] on span "PK-5 Structured Literacy Program" at bounding box center [514, 169] width 216 height 18
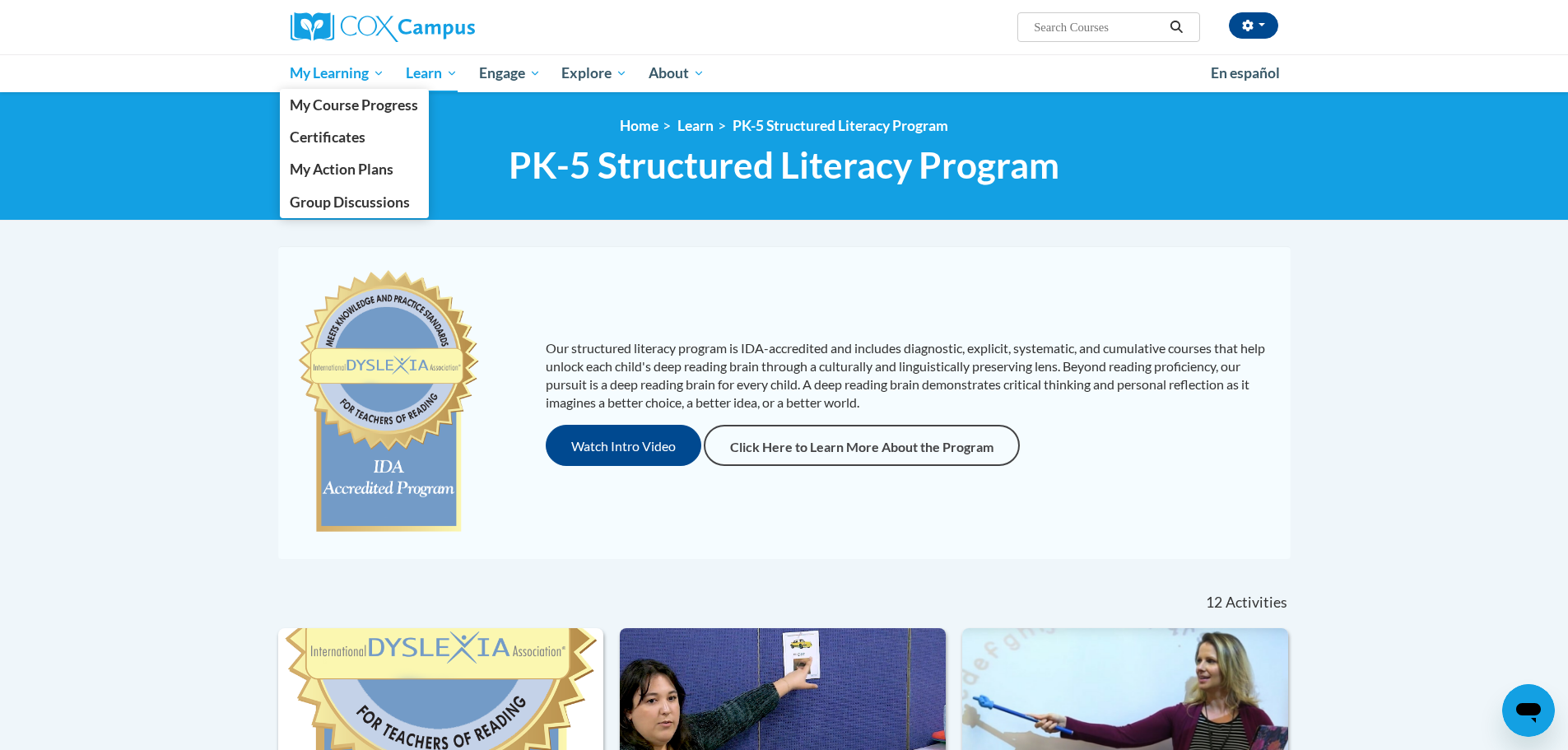
click at [378, 64] on span "My Learning" at bounding box center [337, 73] width 94 height 20
click at [374, 105] on span "My Course Progress" at bounding box center [354, 105] width 129 height 18
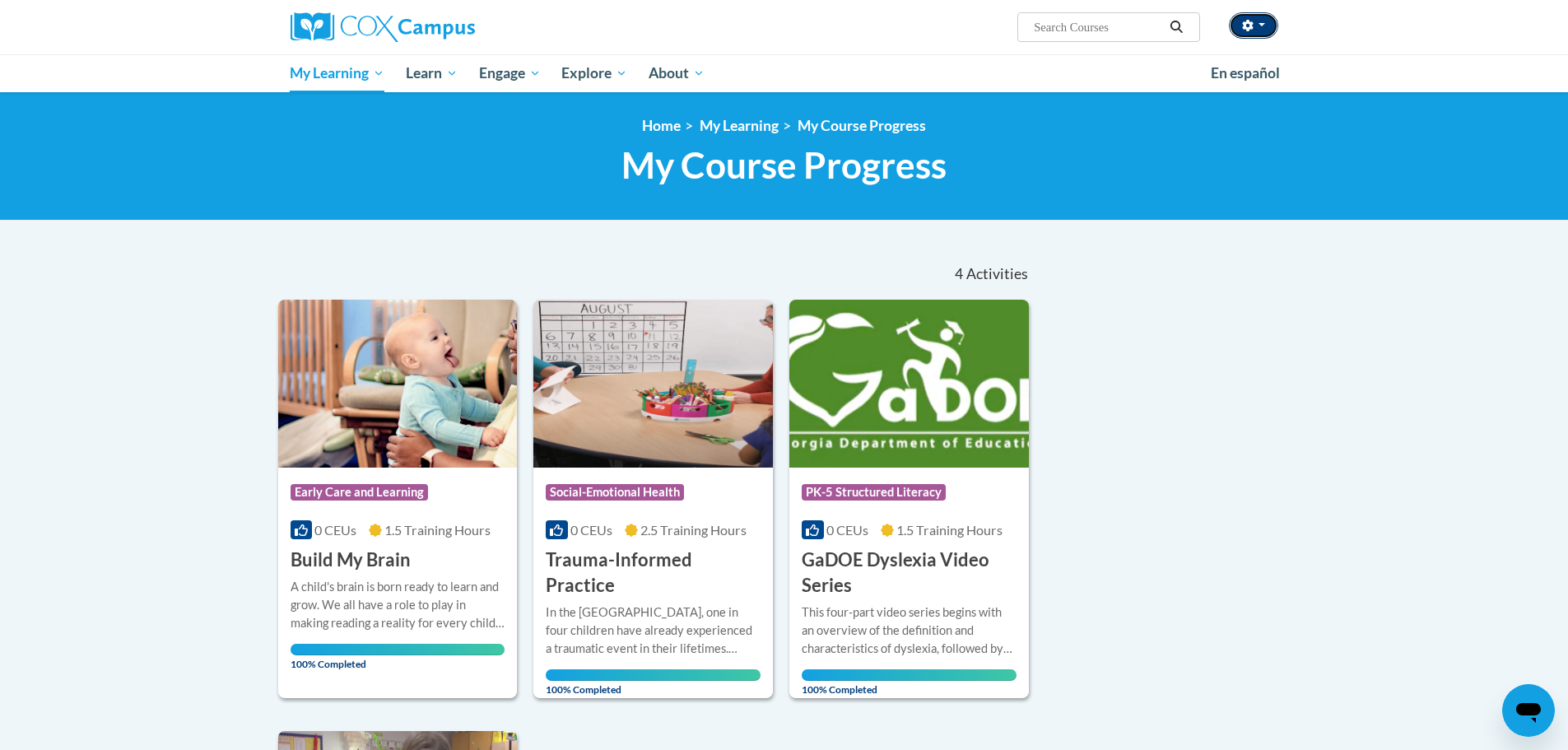
click at [1263, 22] on button "button" at bounding box center [1254, 25] width 49 height 26
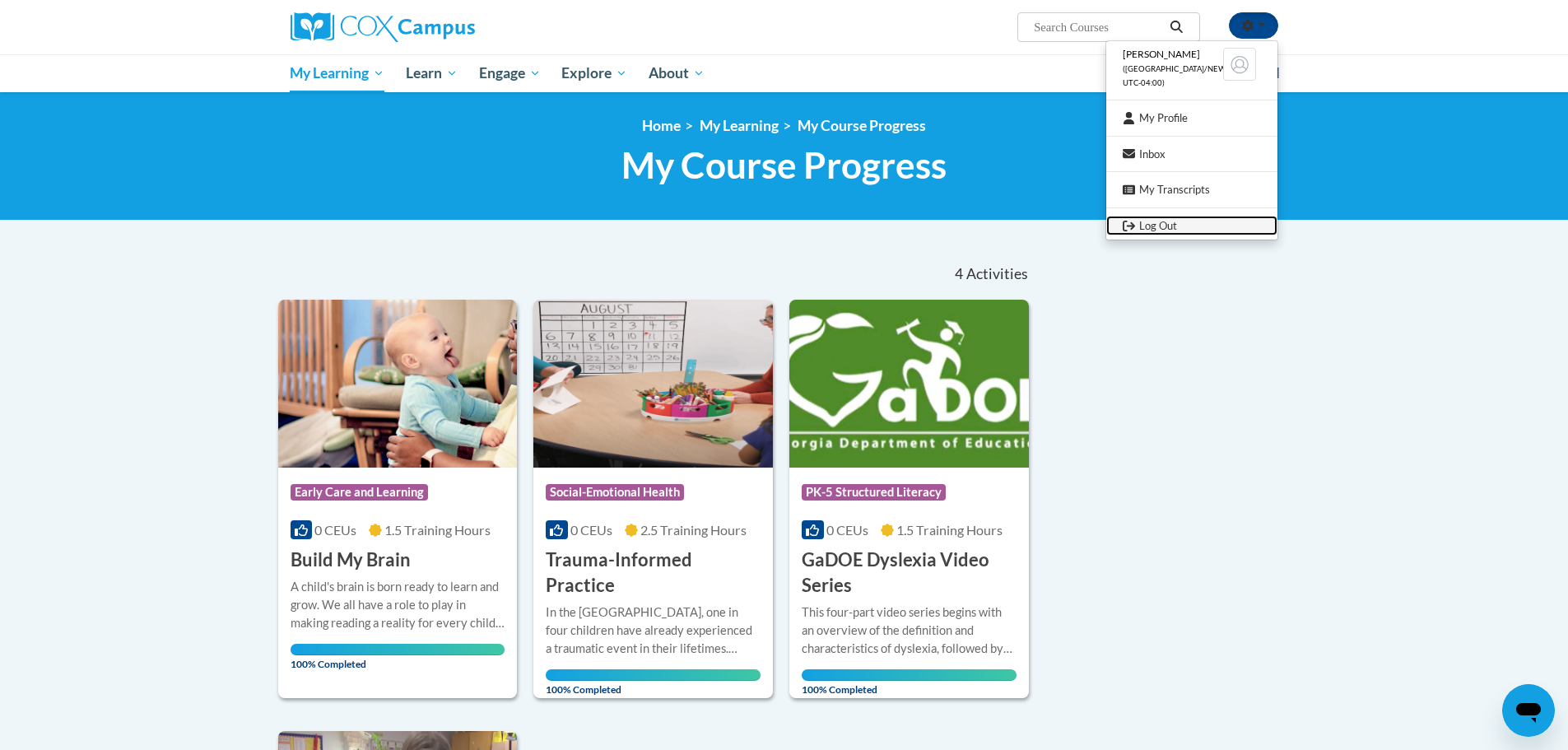
click at [1221, 220] on link "Log Out" at bounding box center [1193, 227] width 172 height 21
